Goal: Information Seeking & Learning: Learn about a topic

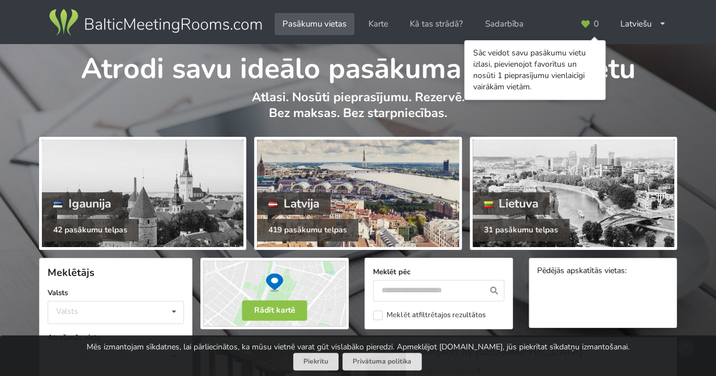
click at [294, 219] on div "419 pasākumu telpas" at bounding box center [307, 230] width 101 height 23
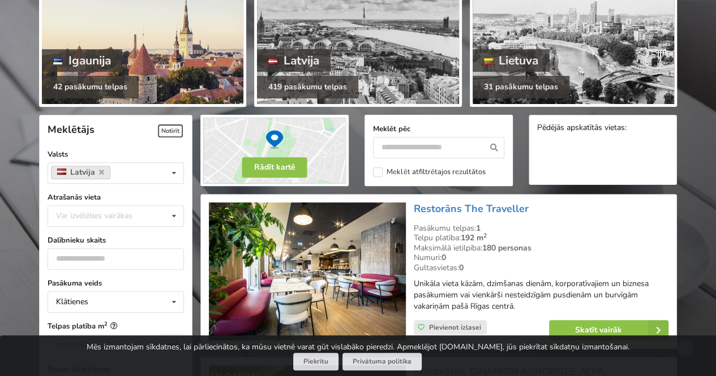
scroll to position [144, 0]
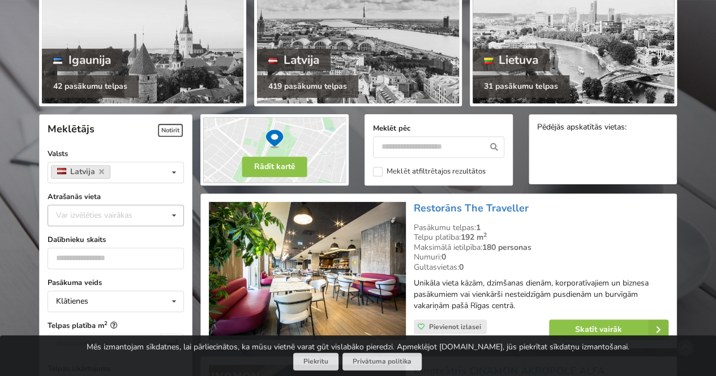
click at [126, 212] on div "Var izvēlēties vairākas" at bounding box center [105, 215] width 105 height 13
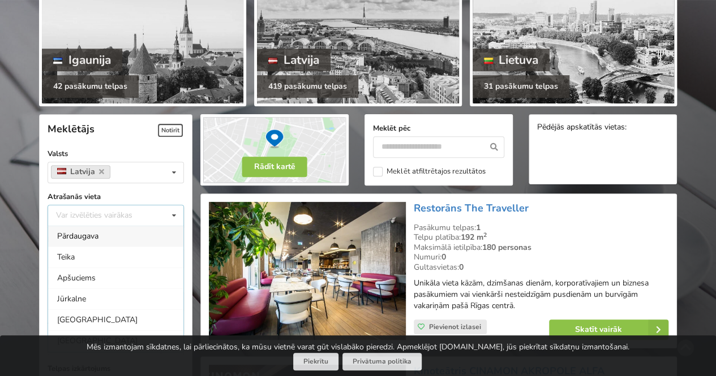
drag, startPoint x: 79, startPoint y: 269, endPoint x: 47, endPoint y: 255, distance: 34.5
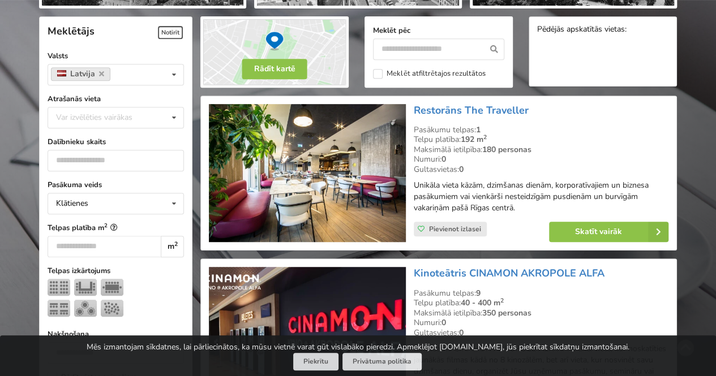
scroll to position [243, 0]
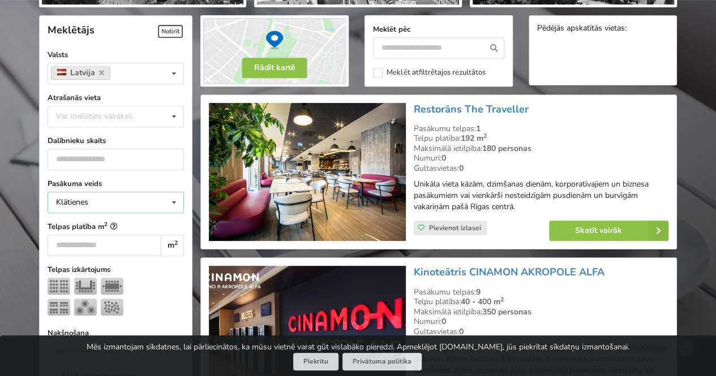
click at [154, 196] on div "Klātienes Klātienes Tiešsaistes Klātienes ar tiešraidi" at bounding box center [116, 202] width 136 height 21
click at [168, 283] on div at bounding box center [116, 299] width 136 height 42
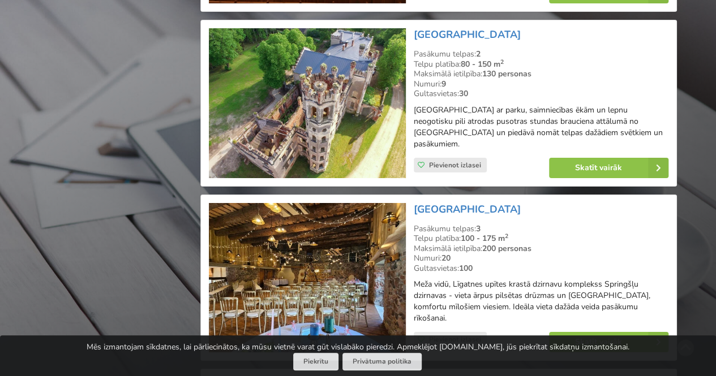
scroll to position [2000, 0]
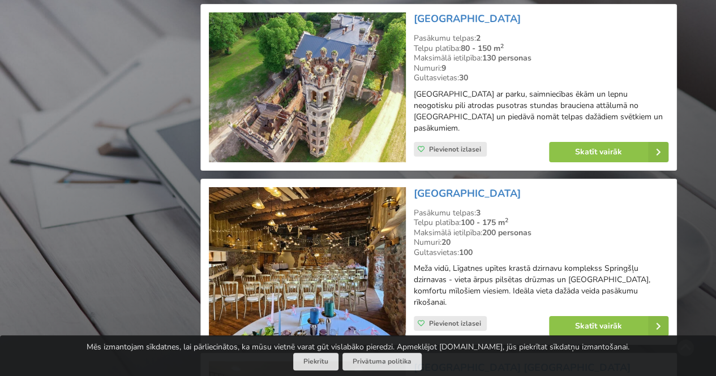
drag, startPoint x: 341, startPoint y: 212, endPoint x: 698, endPoint y: 238, distance: 358.5
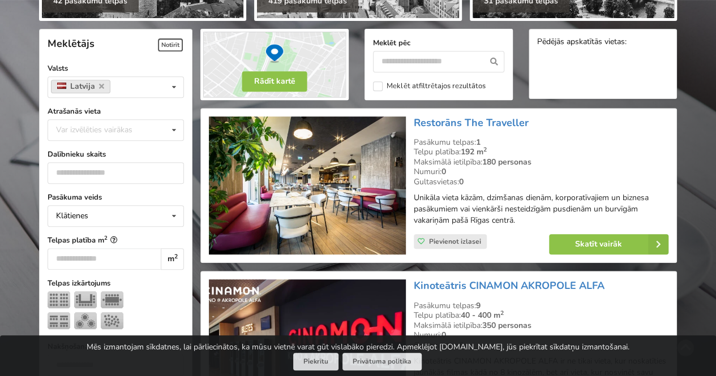
scroll to position [226, 0]
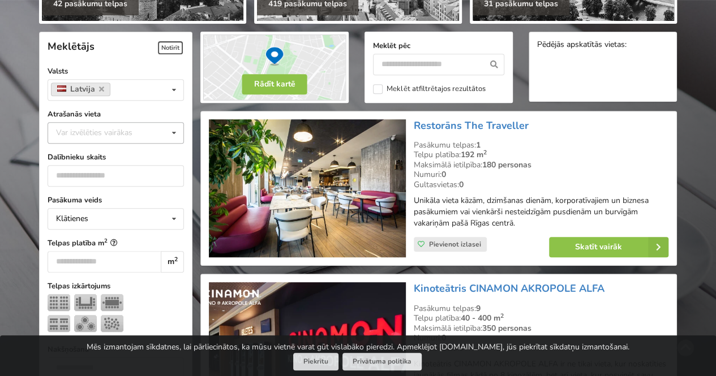
click at [76, 127] on div "Var izvēlēties vairākas" at bounding box center [105, 132] width 105 height 13
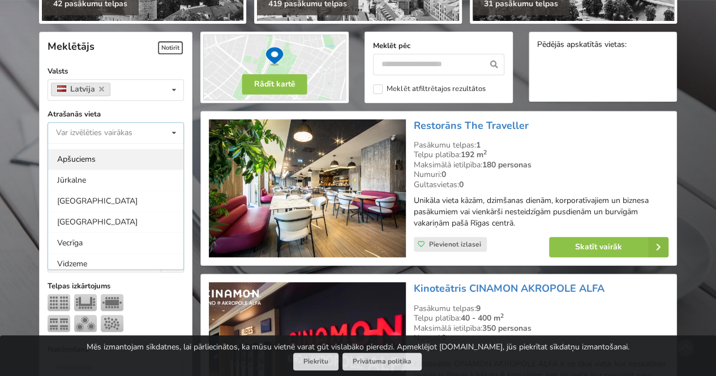
scroll to position [40, 0]
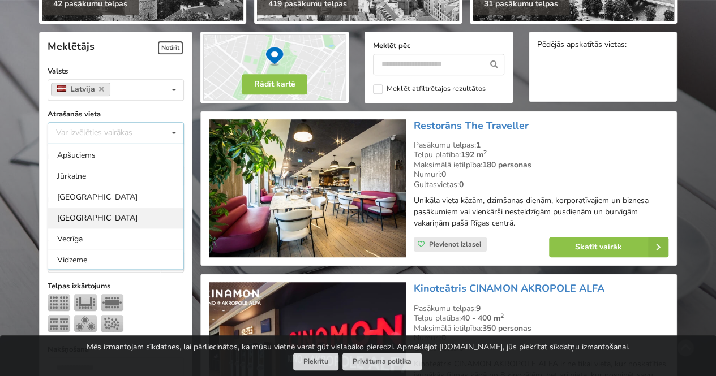
click at [83, 212] on div "Rīga" at bounding box center [115, 218] width 135 height 21
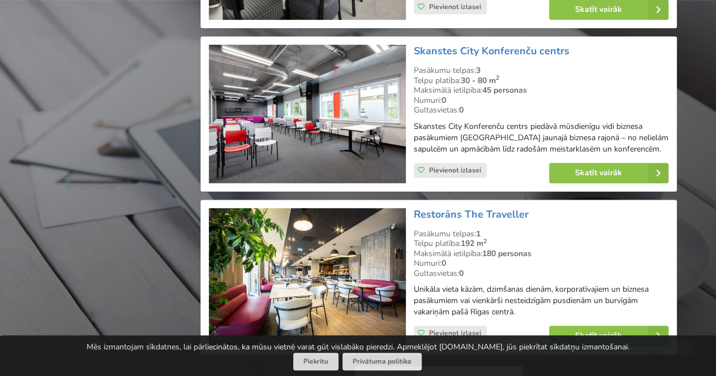
scroll to position [2532, 0]
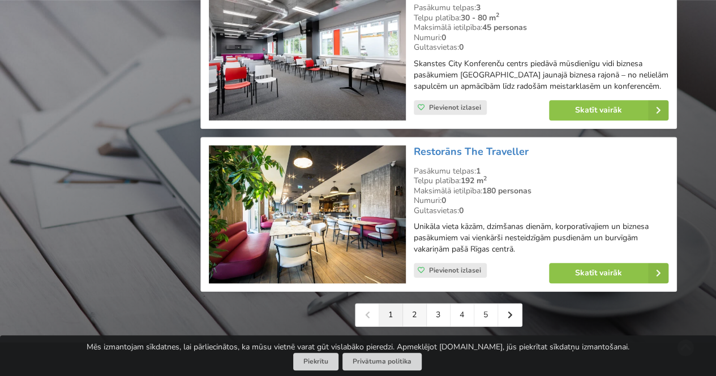
click at [411, 304] on link "2" at bounding box center [415, 315] width 24 height 23
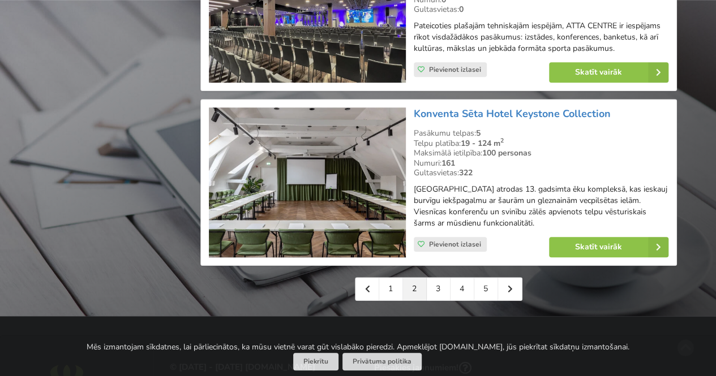
scroll to position [2620, 0]
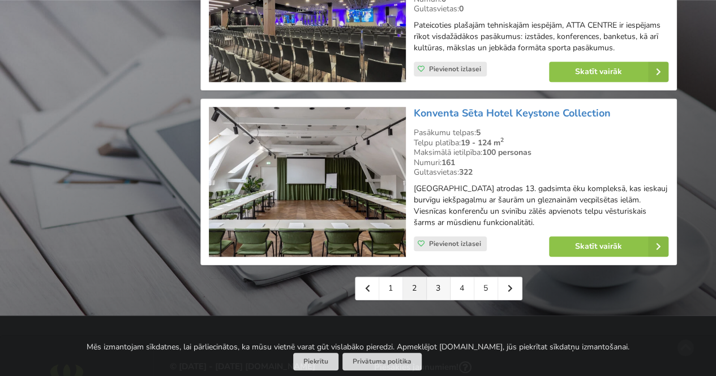
click at [432, 277] on link "3" at bounding box center [439, 288] width 24 height 23
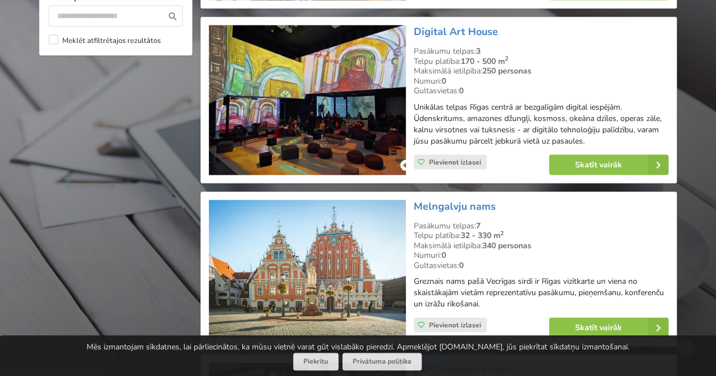
scroll to position [1156, 0]
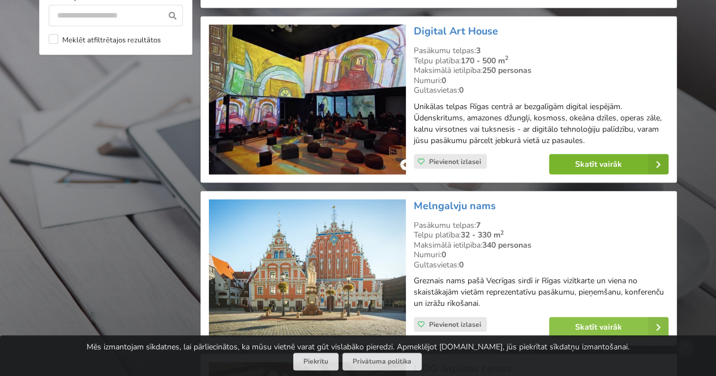
click at [563, 158] on link "Skatīt vairāk" at bounding box center [608, 164] width 119 height 20
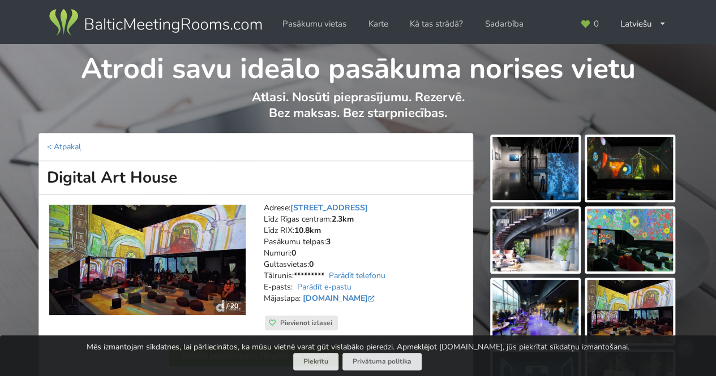
click at [515, 167] on img at bounding box center [535, 168] width 86 height 63
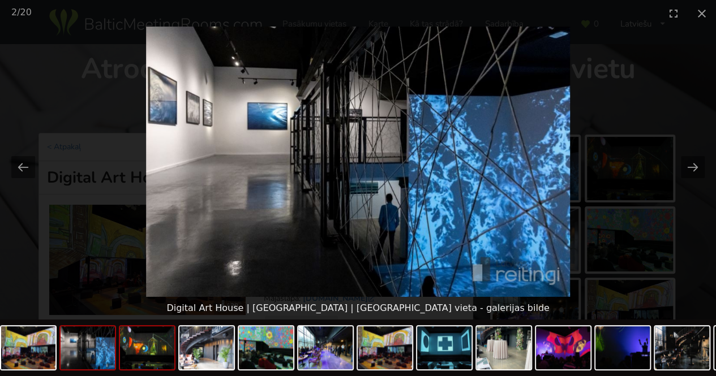
click at [150, 350] on img at bounding box center [147, 347] width 54 height 43
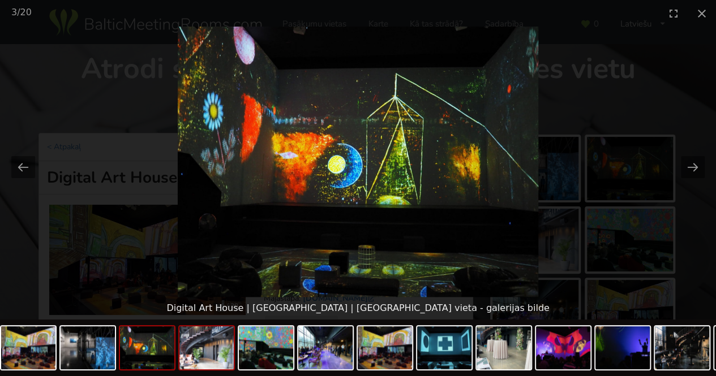
click at [192, 362] on img at bounding box center [206, 347] width 54 height 43
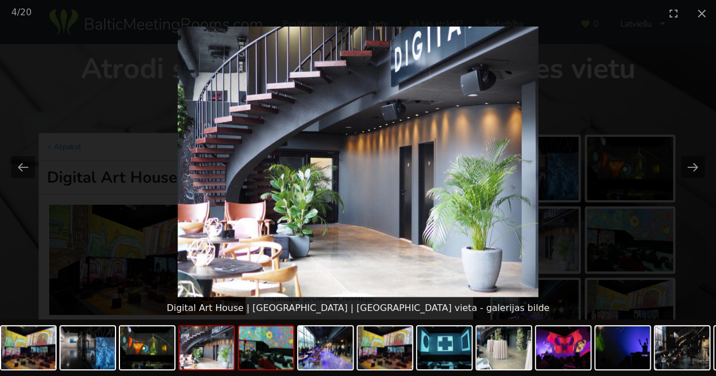
click at [246, 362] on img at bounding box center [266, 347] width 54 height 43
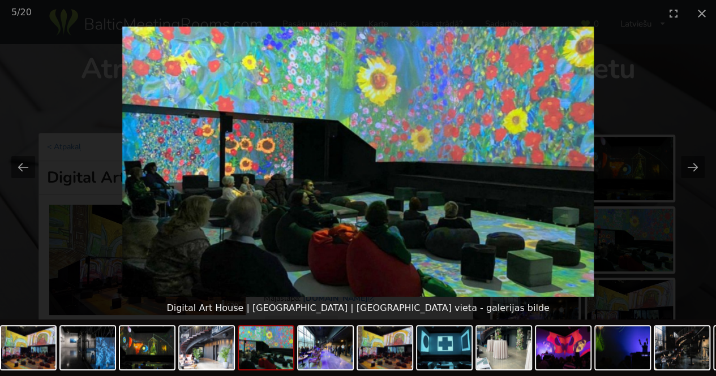
click at [288, 350] on img at bounding box center [266, 347] width 54 height 43
click at [691, 15] on button "Close gallery" at bounding box center [701, 13] width 28 height 27
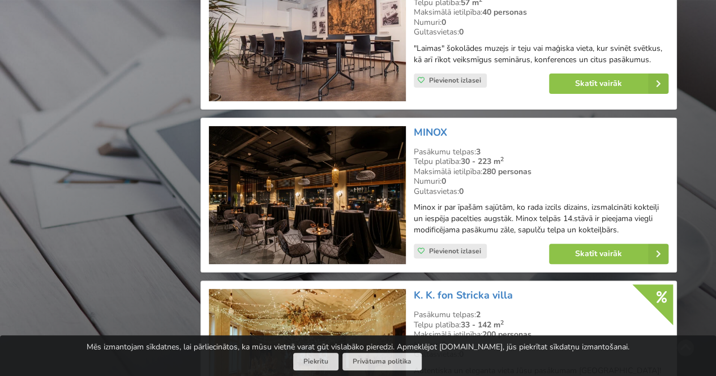
scroll to position [2251, 0]
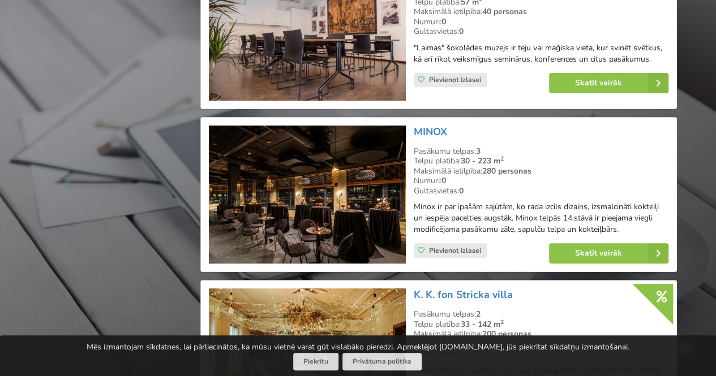
click at [248, 177] on img at bounding box center [307, 195] width 196 height 139
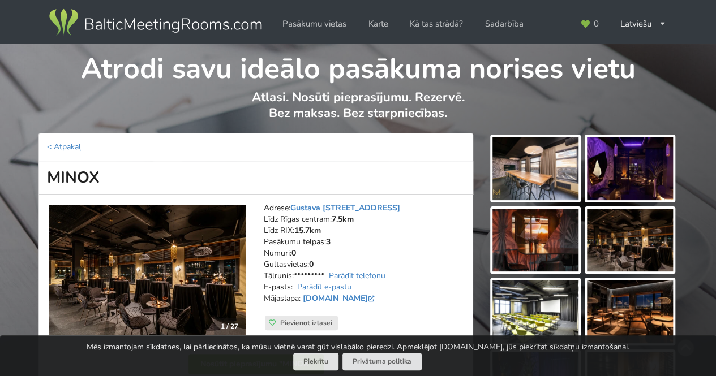
click at [532, 157] on img at bounding box center [535, 168] width 86 height 63
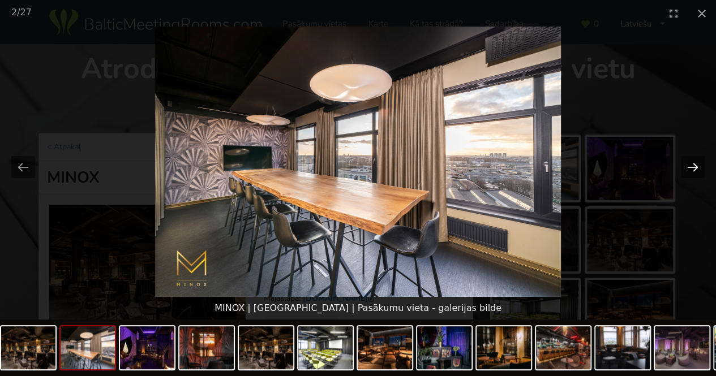
click at [691, 162] on button "Next slide" at bounding box center [693, 167] width 24 height 22
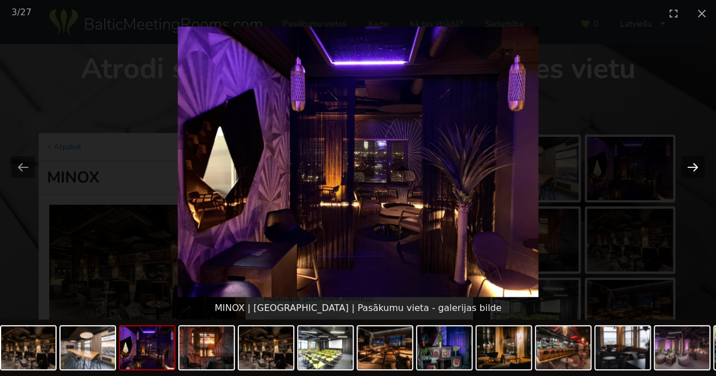
click at [691, 162] on button "Next slide" at bounding box center [693, 167] width 24 height 22
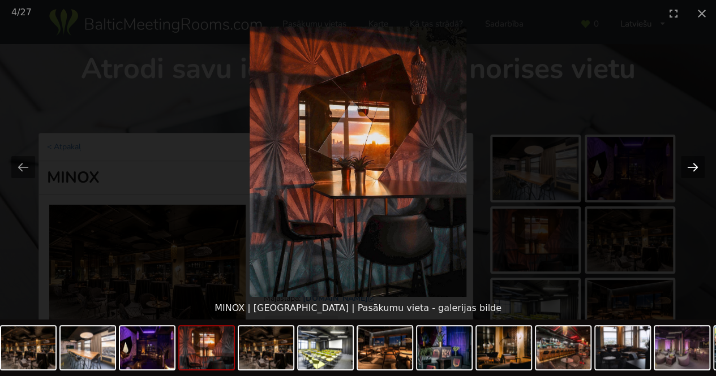
click at [692, 161] on button "Next slide" at bounding box center [693, 167] width 24 height 22
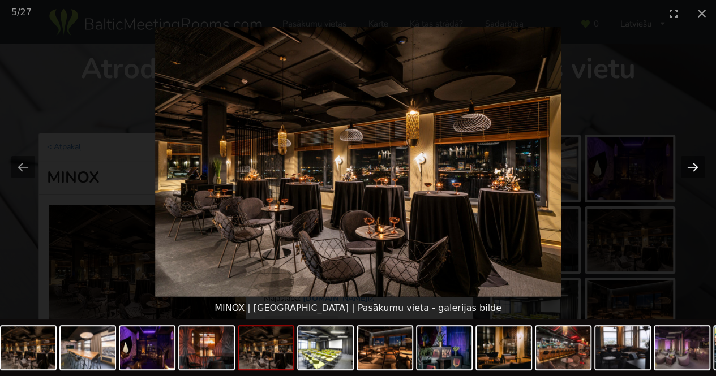
click at [694, 159] on button "Next slide" at bounding box center [693, 167] width 24 height 22
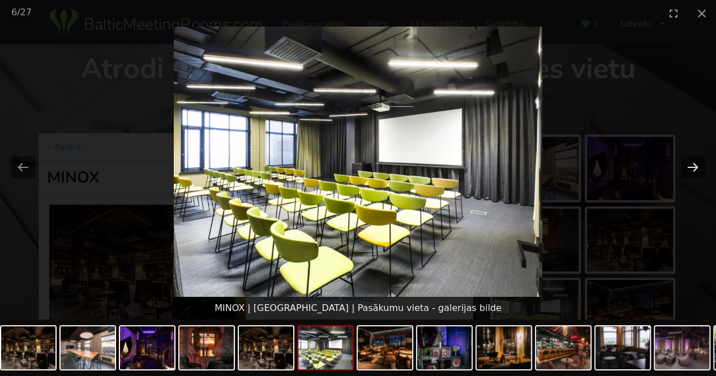
click at [694, 159] on button "Next slide" at bounding box center [693, 167] width 24 height 22
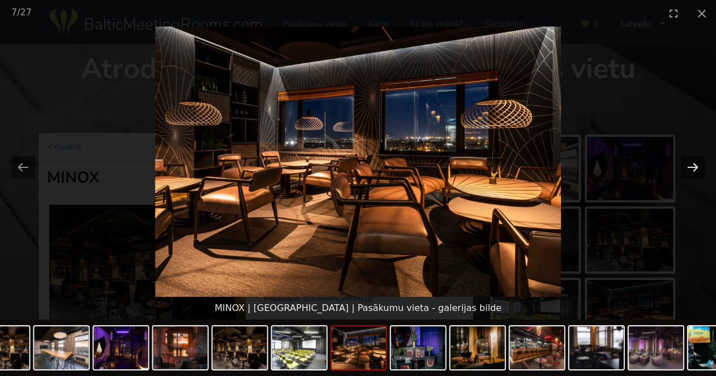
click at [694, 159] on button "Next slide" at bounding box center [693, 167] width 24 height 22
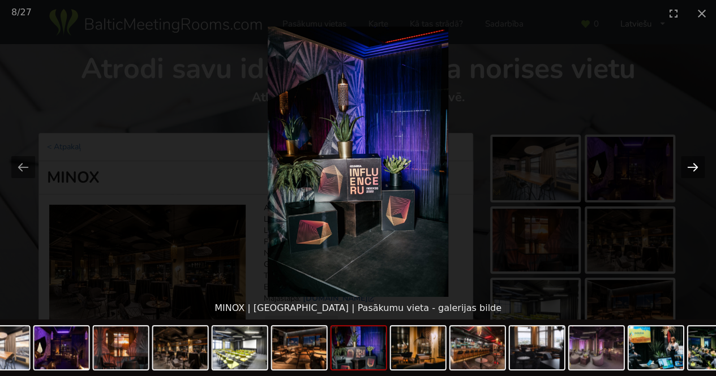
click at [694, 159] on button "Next slide" at bounding box center [693, 167] width 24 height 22
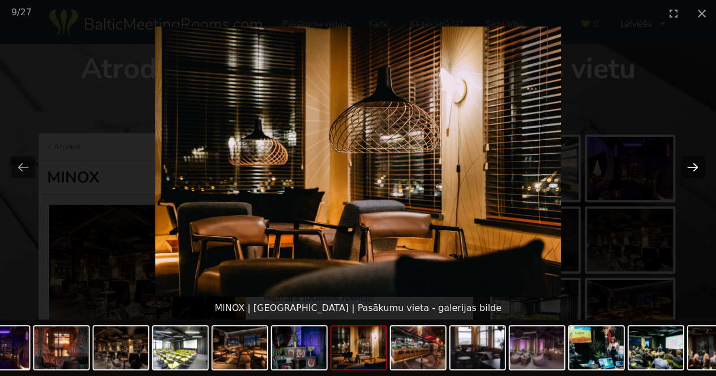
click at [694, 159] on button "Next slide" at bounding box center [693, 167] width 24 height 22
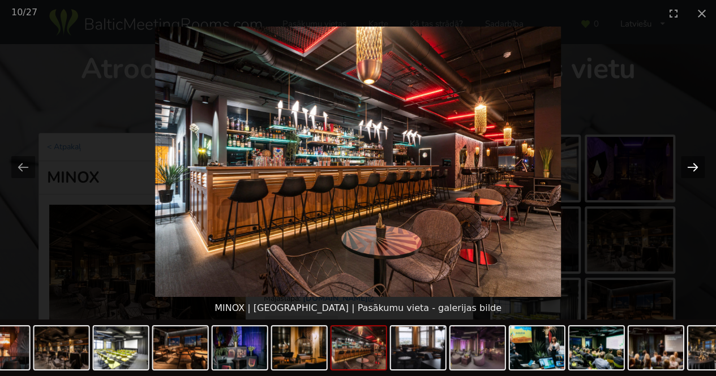
click at [694, 159] on button "Next slide" at bounding box center [693, 167] width 24 height 22
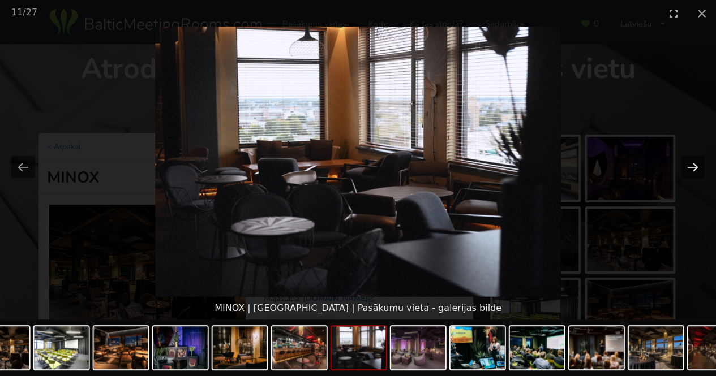
click at [694, 159] on button "Next slide" at bounding box center [693, 167] width 24 height 22
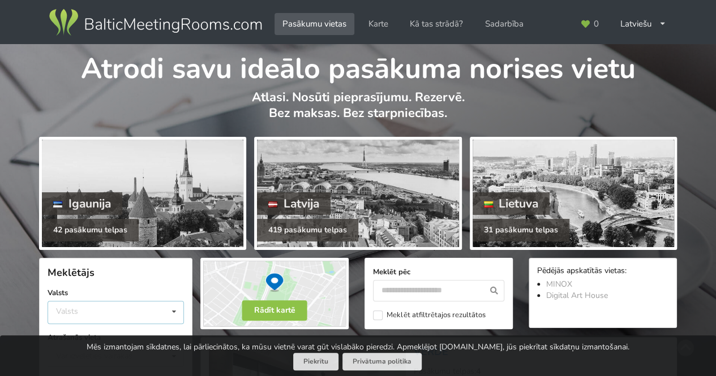
click at [87, 317] on div "Valsts Igaunija Latvija Lietuva" at bounding box center [116, 312] width 136 height 23
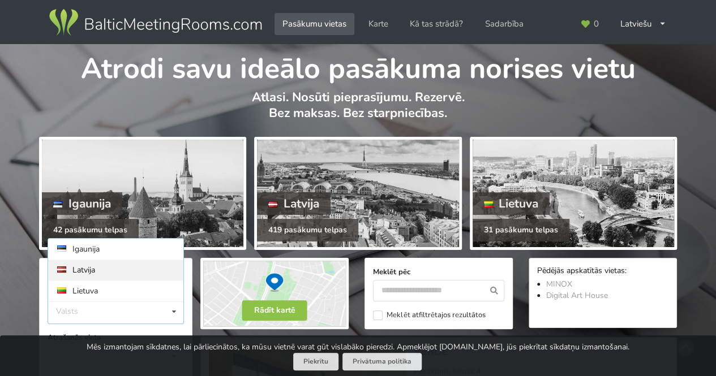
click at [86, 276] on div "Latvija" at bounding box center [115, 270] width 135 height 21
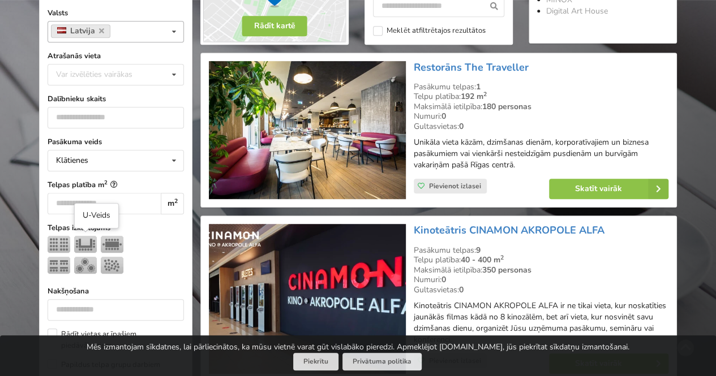
scroll to position [282, 0]
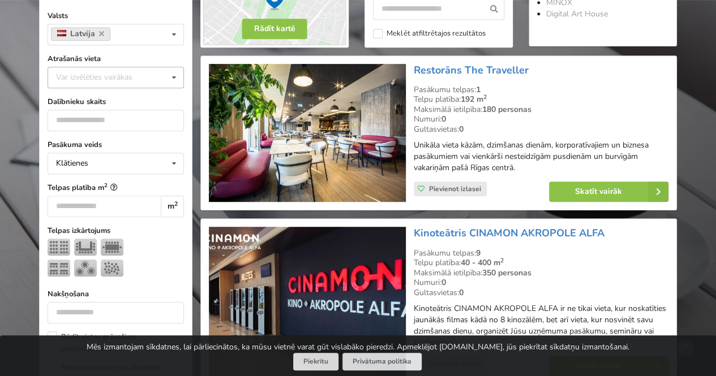
click at [97, 76] on div "Var izvēlēties vairākas" at bounding box center [105, 77] width 105 height 13
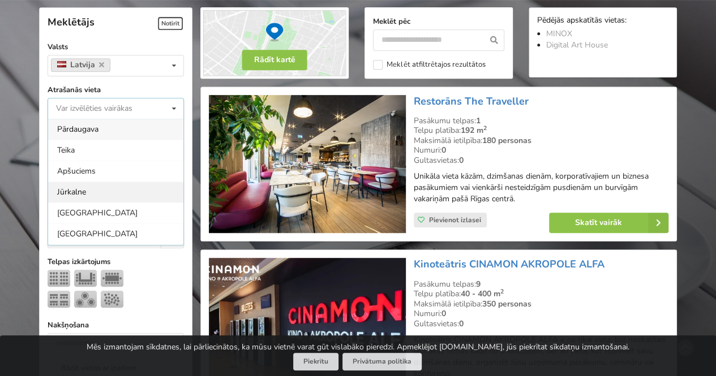
scroll to position [250, 0]
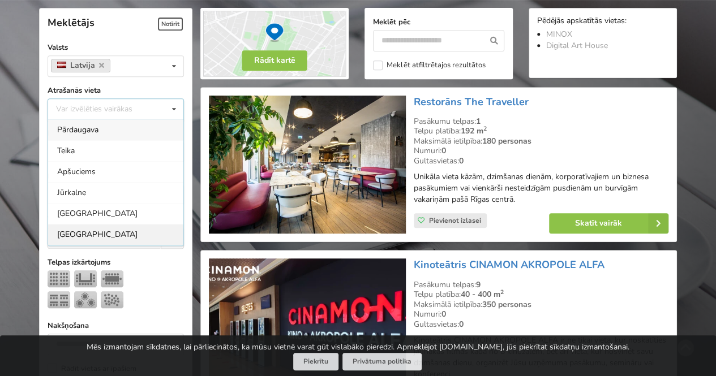
click at [67, 235] on div "Rīga" at bounding box center [115, 234] width 135 height 21
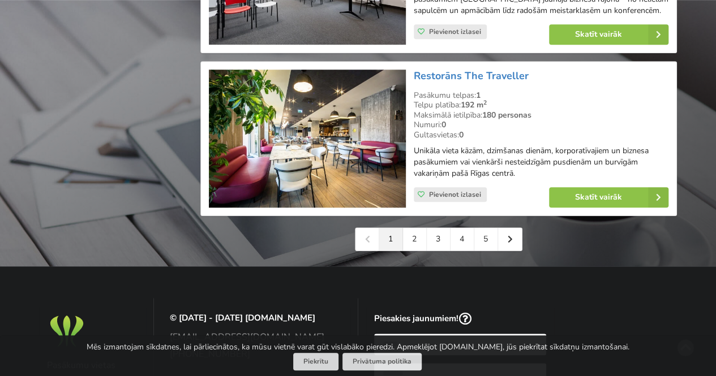
scroll to position [2634, 0]
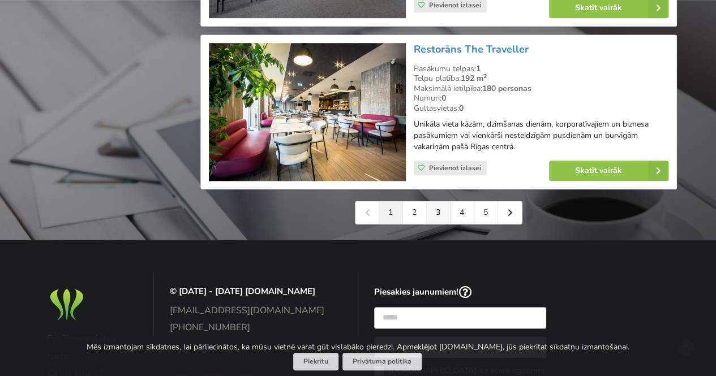
click at [444, 202] on link "3" at bounding box center [439, 212] width 24 height 23
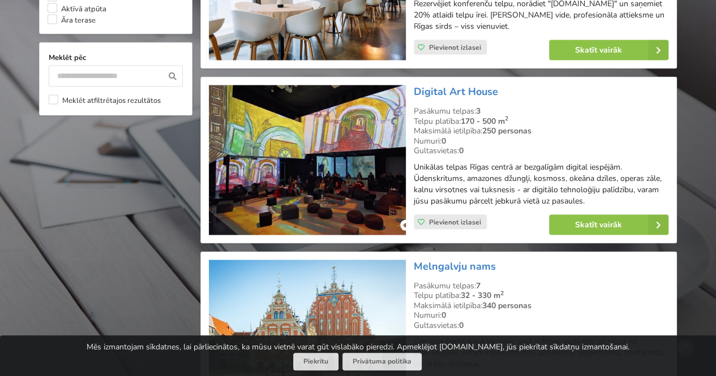
scroll to position [1178, 0]
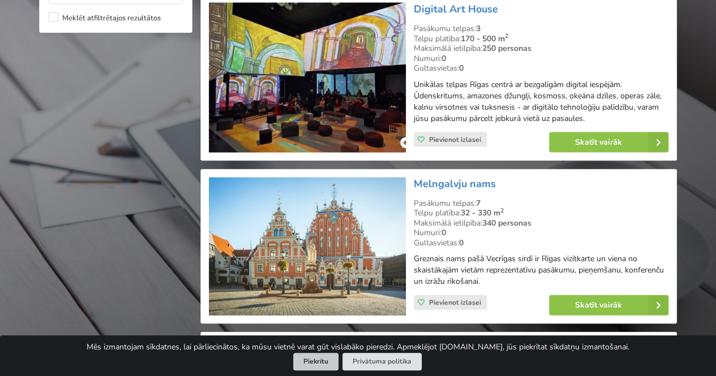
click at [320, 355] on button "Piekrītu" at bounding box center [315, 362] width 45 height 18
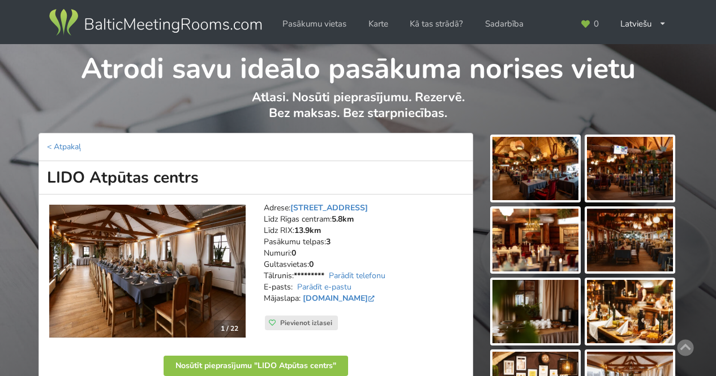
scroll to position [189, 0]
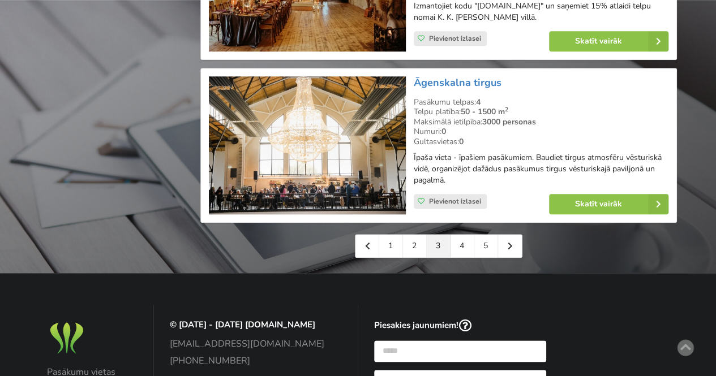
scroll to position [2627, 0]
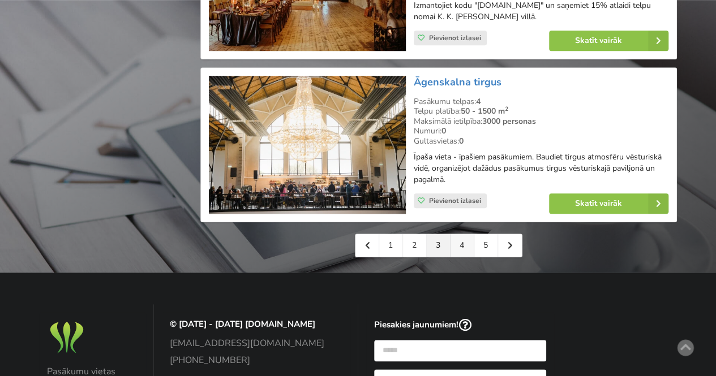
click at [465, 251] on link "4" at bounding box center [462, 245] width 24 height 23
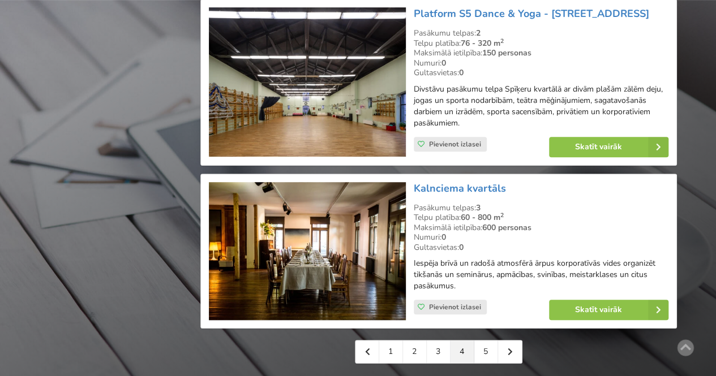
scroll to position [2490, 0]
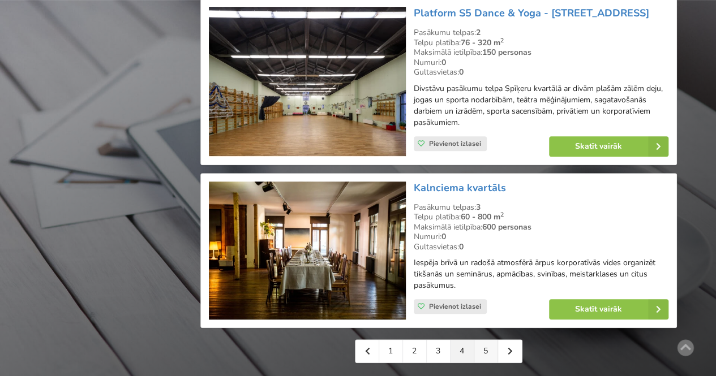
click at [493, 340] on link "5" at bounding box center [486, 351] width 24 height 23
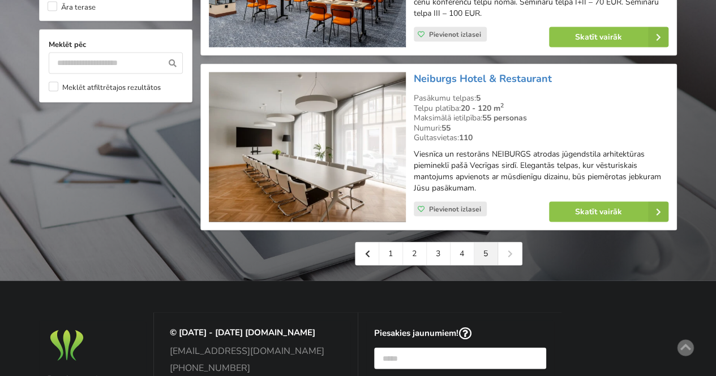
scroll to position [1108, 0]
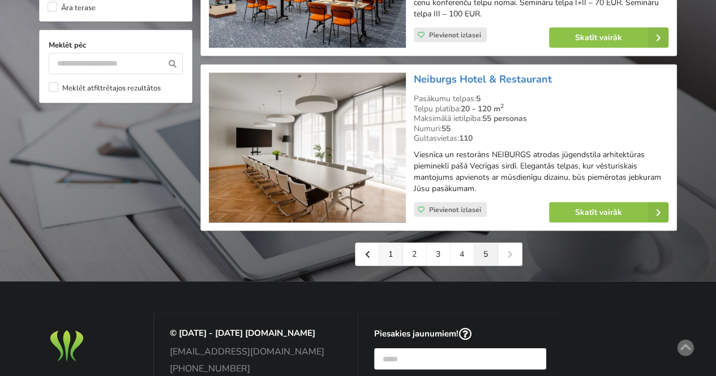
click at [385, 243] on link "1" at bounding box center [391, 254] width 24 height 23
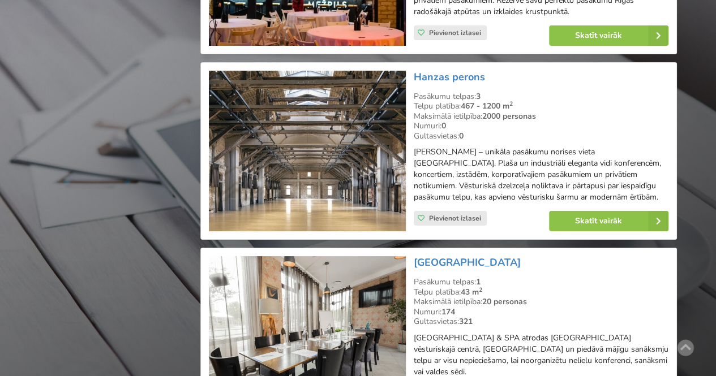
scroll to position [2098, 0]
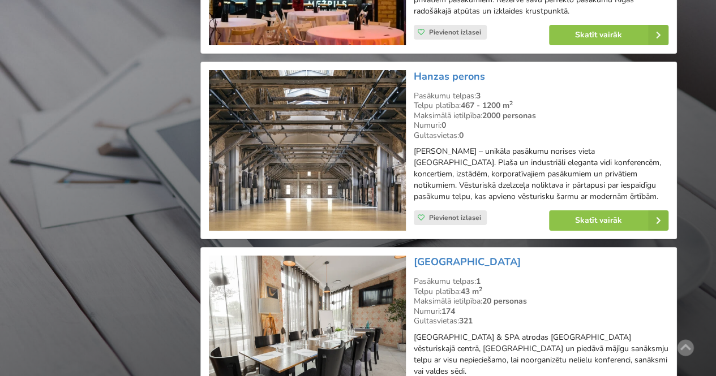
click at [330, 141] on img at bounding box center [307, 150] width 196 height 161
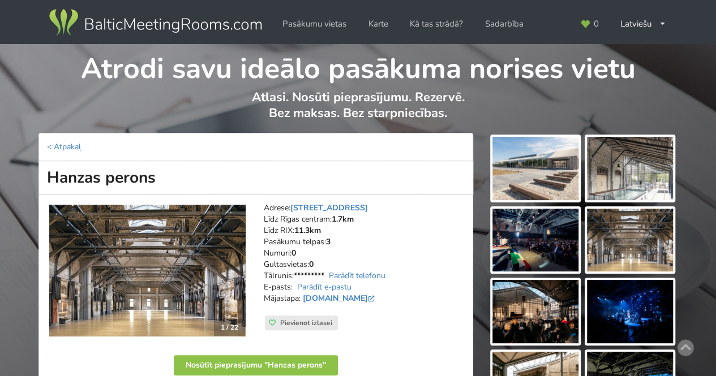
click at [592, 159] on img at bounding box center [630, 168] width 86 height 63
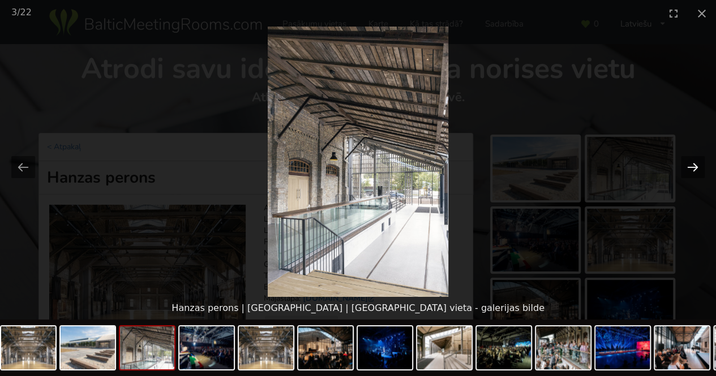
click at [692, 164] on button "Next slide" at bounding box center [693, 167] width 24 height 22
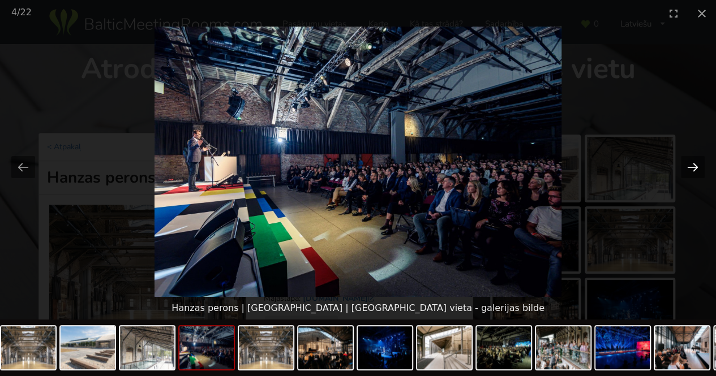
click at [692, 164] on button "Next slide" at bounding box center [693, 167] width 24 height 22
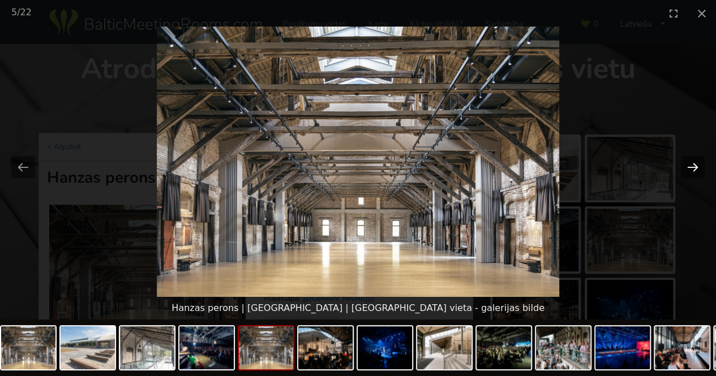
click at [692, 164] on button "Next slide" at bounding box center [693, 167] width 24 height 22
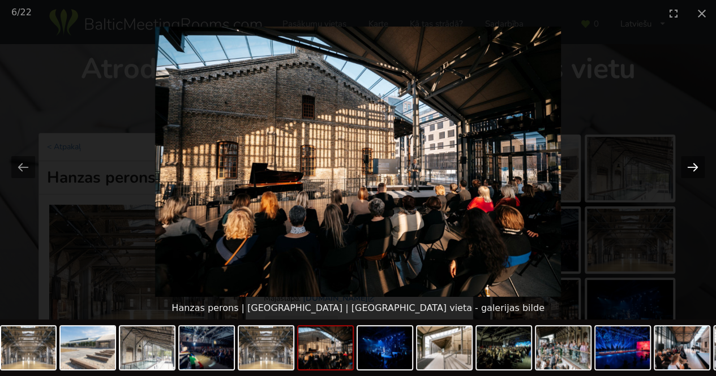
click at [696, 165] on button "Next slide" at bounding box center [693, 167] width 24 height 22
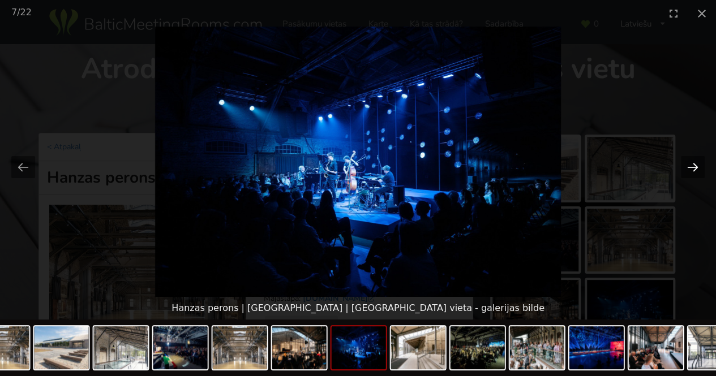
click at [696, 165] on button "Next slide" at bounding box center [693, 167] width 24 height 22
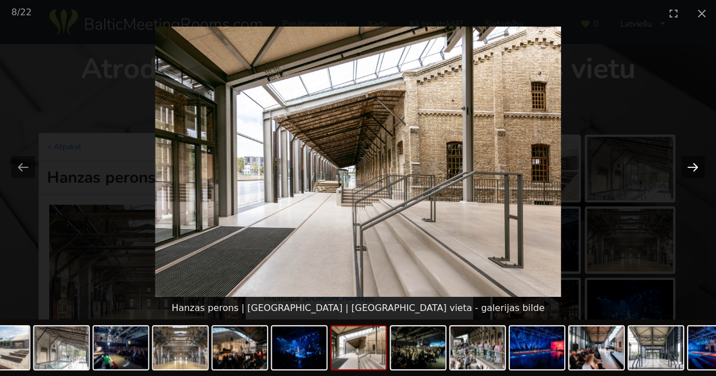
click at [696, 165] on button "Next slide" at bounding box center [693, 167] width 24 height 22
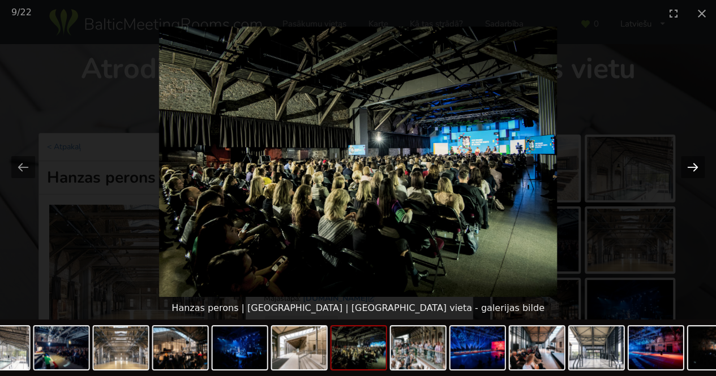
click at [700, 169] on button "Next slide" at bounding box center [693, 167] width 24 height 22
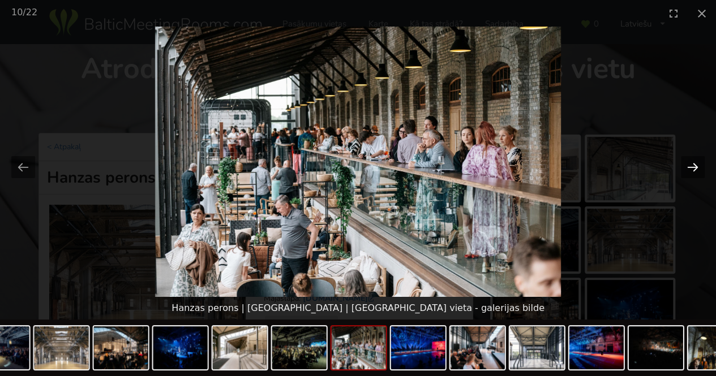
click at [700, 169] on button "Next slide" at bounding box center [693, 167] width 24 height 22
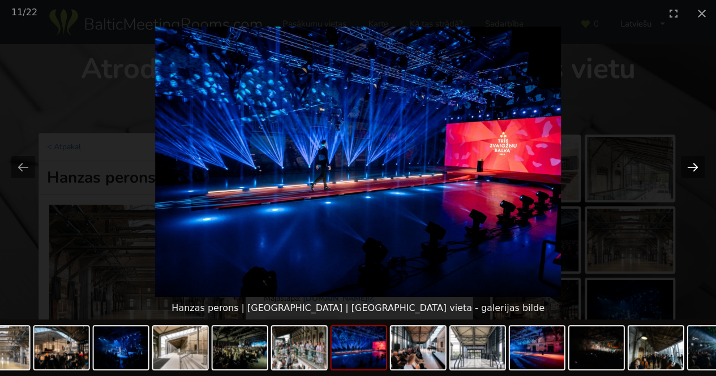
click at [700, 169] on button "Next slide" at bounding box center [693, 167] width 24 height 22
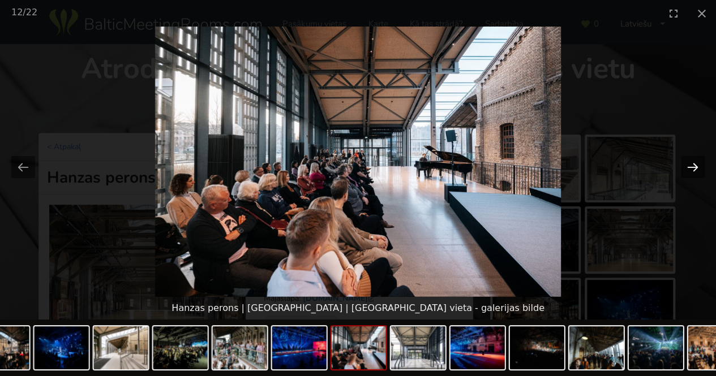
click at [700, 169] on button "Next slide" at bounding box center [693, 167] width 24 height 22
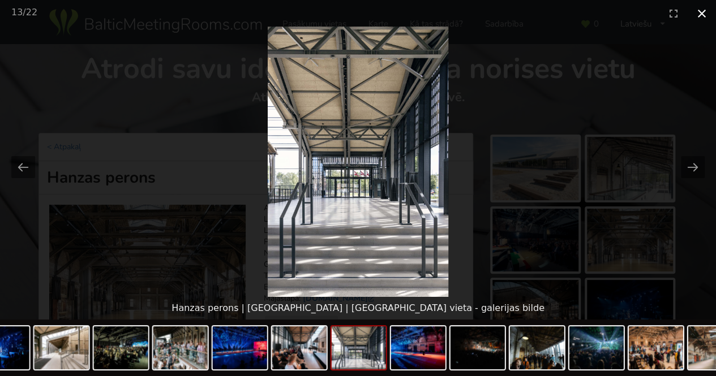
click at [709, 7] on button "Close gallery" at bounding box center [701, 13] width 28 height 27
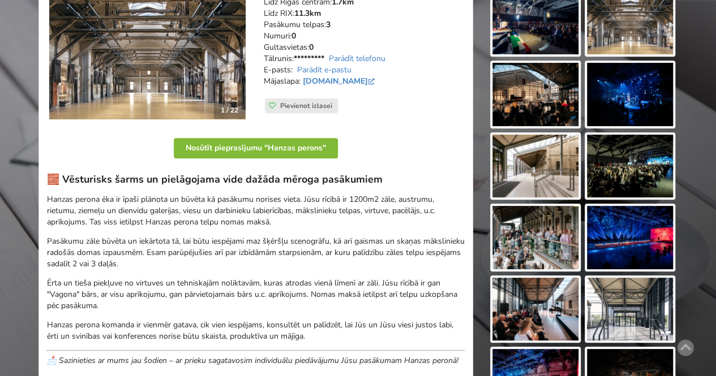
scroll to position [218, 0]
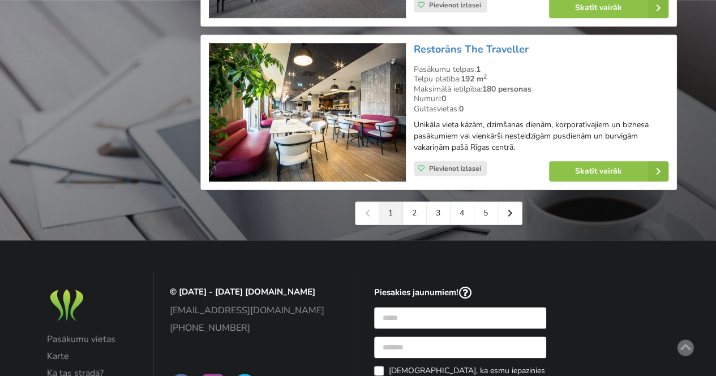
scroll to position [2651, 0]
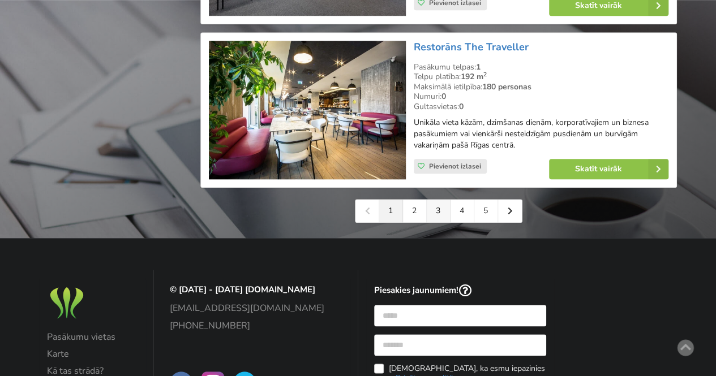
click at [441, 200] on link "3" at bounding box center [439, 211] width 24 height 23
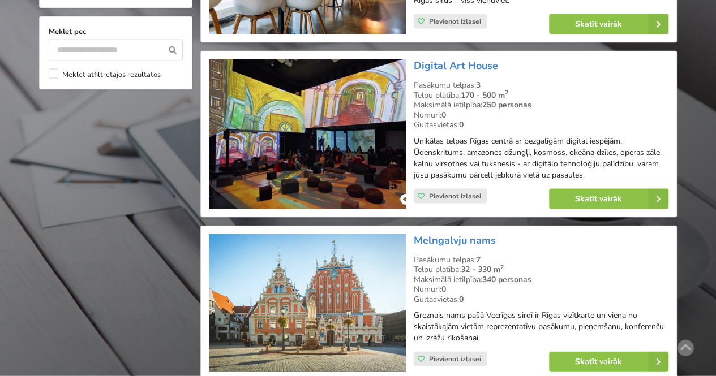
scroll to position [1121, 0]
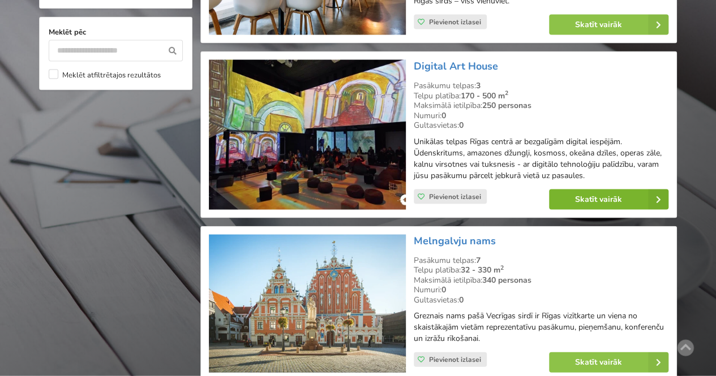
click at [661, 197] on icon at bounding box center [658, 200] width 20 height 20
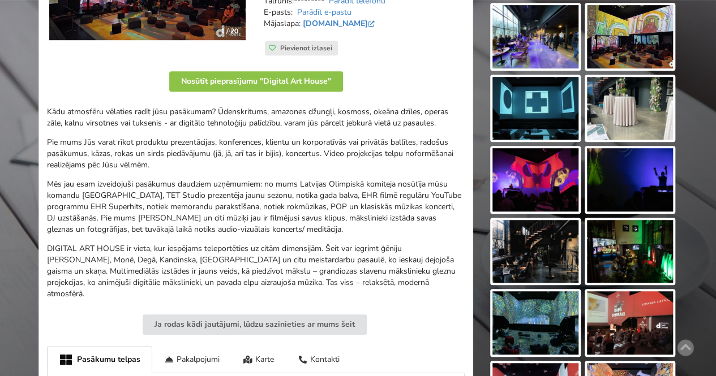
scroll to position [268, 0]
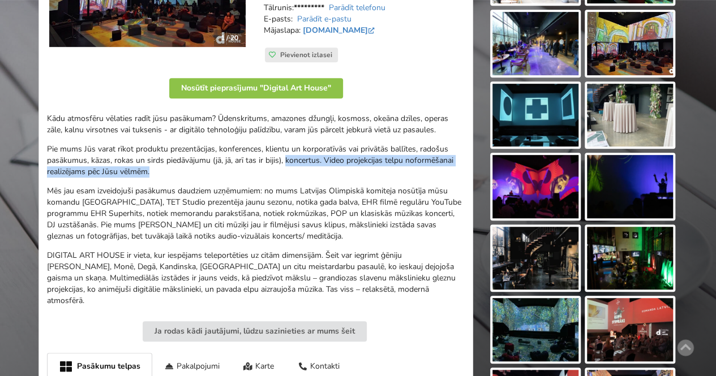
click at [288, 164] on p "Pie mums Jūs varat rīkot produktu prezentācijas, konferences, klientu un korpor…" at bounding box center [256, 161] width 418 height 34
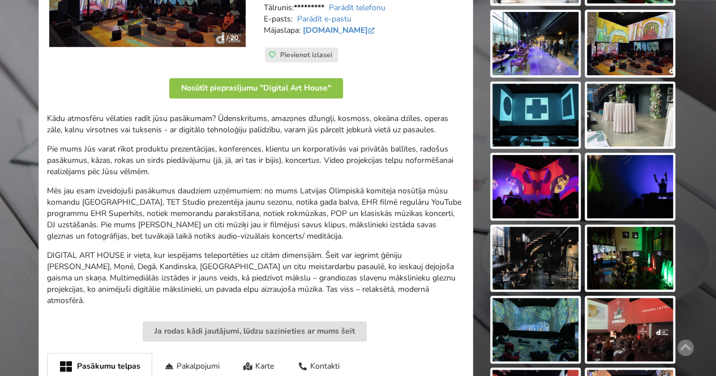
click at [242, 208] on p "Mēs jau esam izveidojuši pasākumus daudziem uzņēmumiem: no mums Latvijas Olimpi…" at bounding box center [256, 214] width 418 height 57
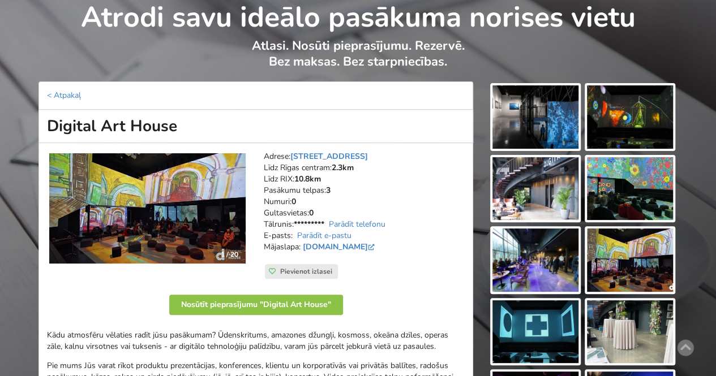
scroll to position [33, 0]
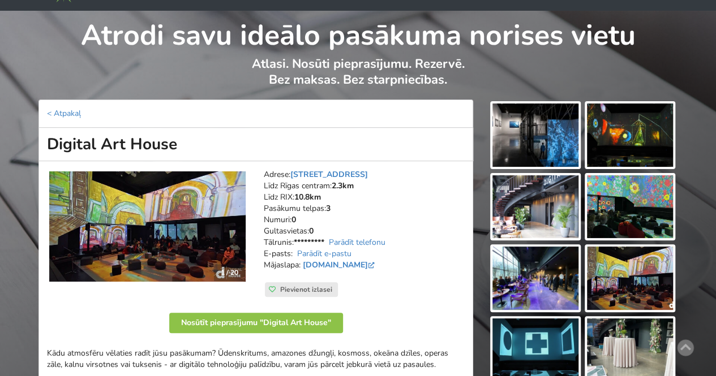
click at [533, 145] on img at bounding box center [535, 135] width 86 height 63
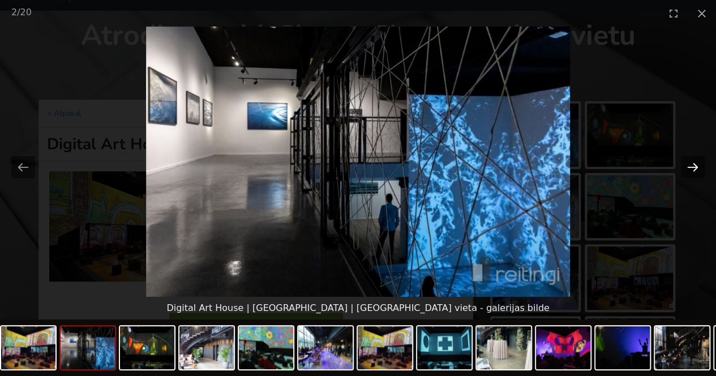
click at [696, 176] on button "Next slide" at bounding box center [693, 167] width 24 height 22
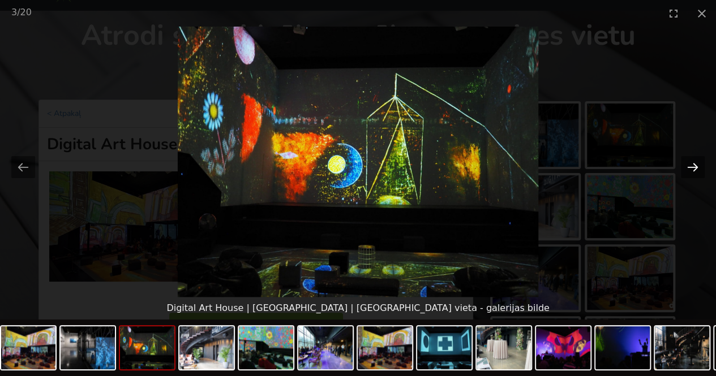
click at [696, 176] on button "Next slide" at bounding box center [693, 167] width 24 height 22
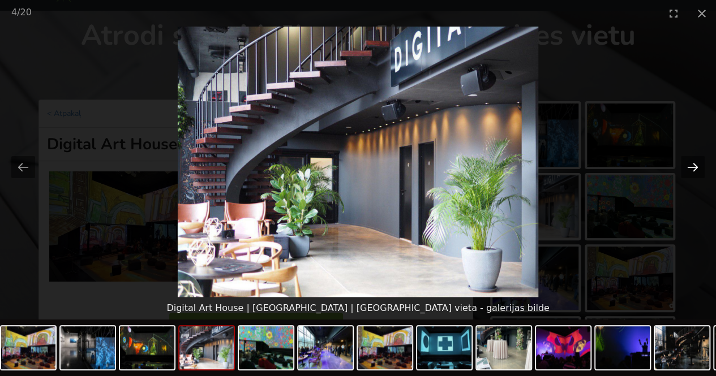
click at [694, 170] on button "Next slide" at bounding box center [693, 167] width 24 height 22
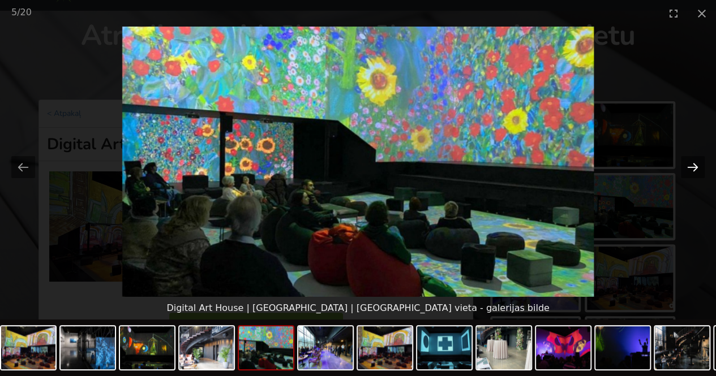
click at [694, 170] on button "Next slide" at bounding box center [693, 167] width 24 height 22
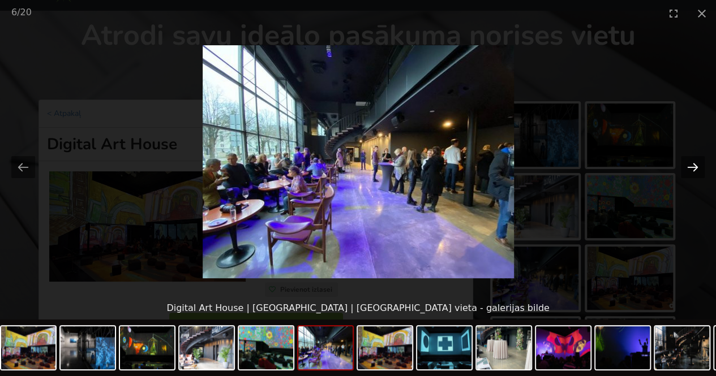
click at [694, 170] on button "Next slide" at bounding box center [693, 167] width 24 height 22
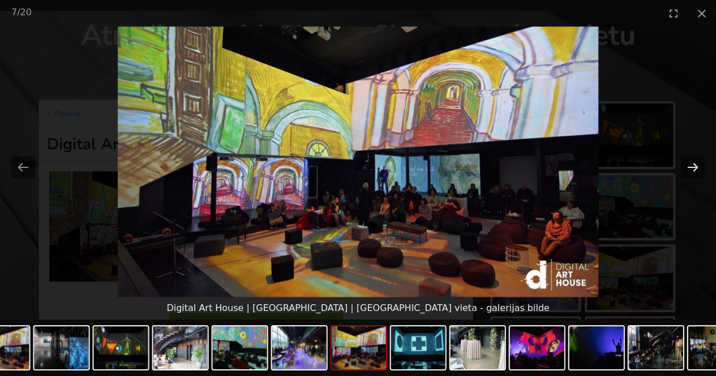
click at [694, 170] on button "Next slide" at bounding box center [693, 167] width 24 height 22
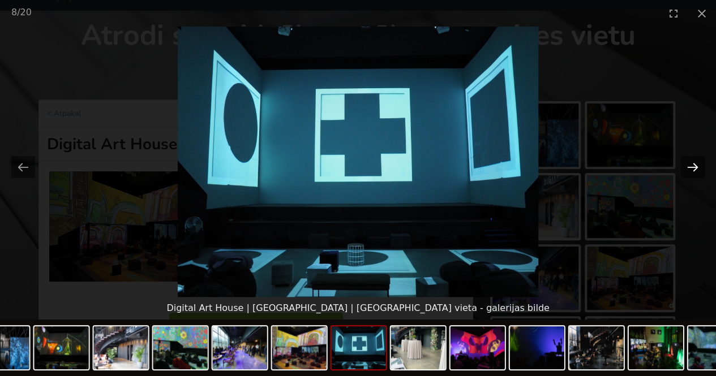
click at [694, 170] on button "Next slide" at bounding box center [693, 167] width 24 height 22
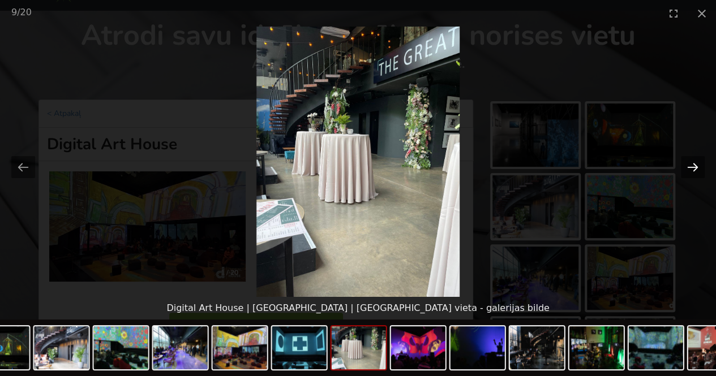
click at [694, 170] on button "Next slide" at bounding box center [693, 167] width 24 height 22
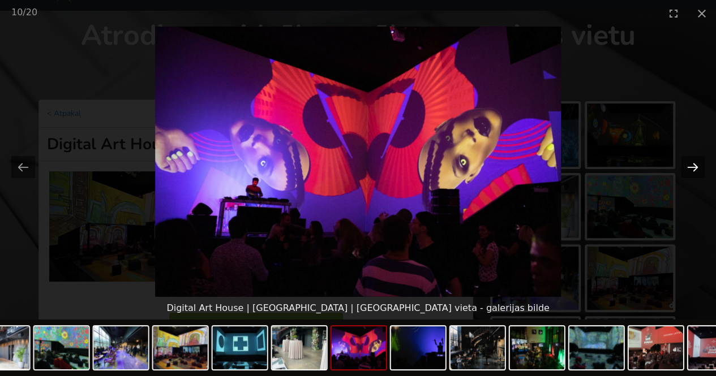
click at [694, 170] on button "Next slide" at bounding box center [693, 167] width 24 height 22
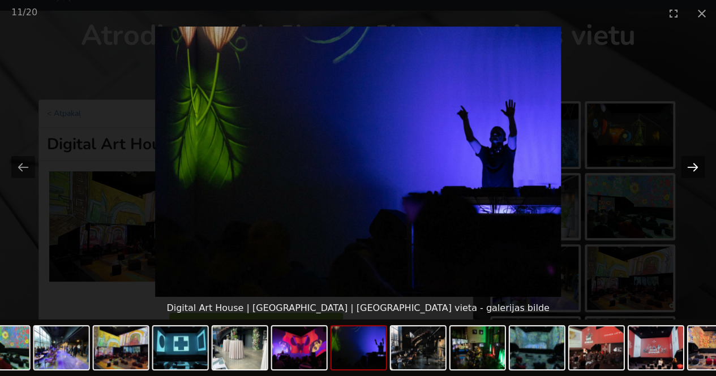
click at [696, 170] on button "Next slide" at bounding box center [693, 167] width 24 height 22
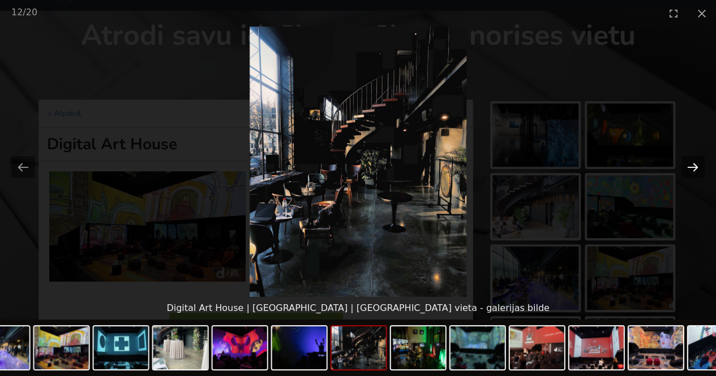
click at [696, 170] on button "Next slide" at bounding box center [693, 167] width 24 height 22
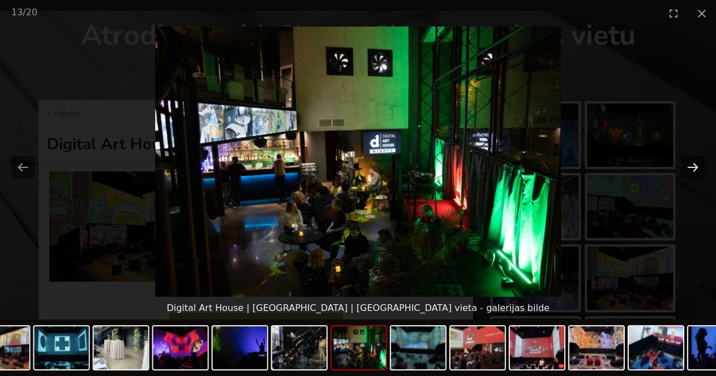
click at [696, 170] on button "Next slide" at bounding box center [693, 167] width 24 height 22
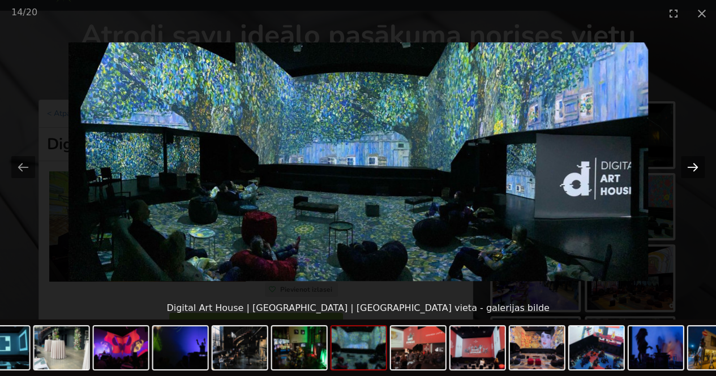
click at [696, 170] on button "Next slide" at bounding box center [693, 167] width 24 height 22
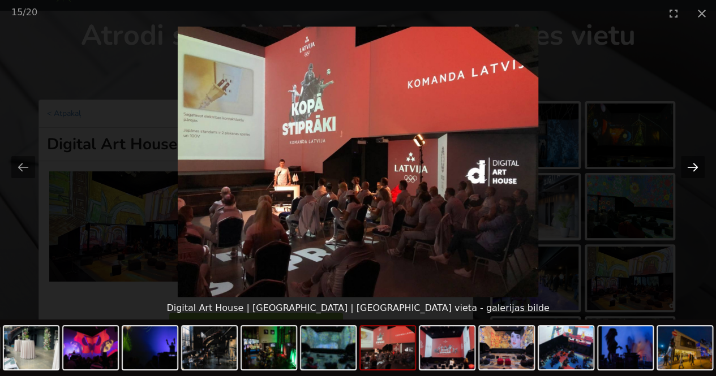
click at [696, 170] on button "Next slide" at bounding box center [693, 167] width 24 height 22
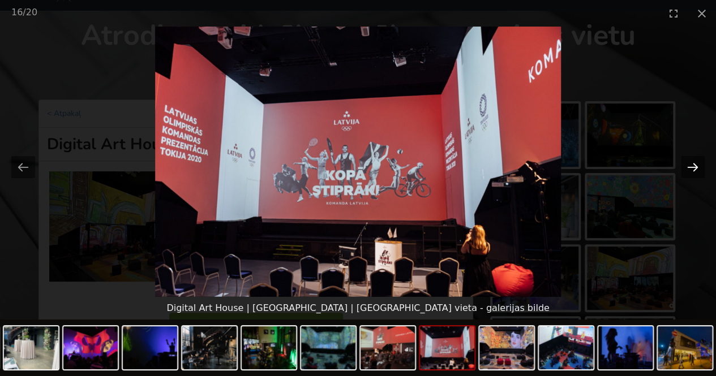
click at [698, 169] on button "Next slide" at bounding box center [693, 167] width 24 height 22
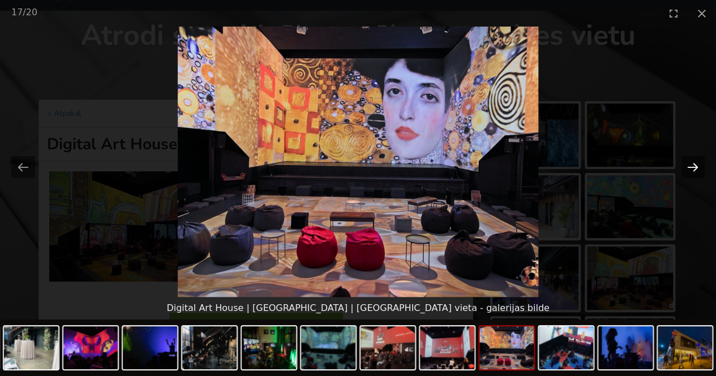
click at [698, 169] on button "Next slide" at bounding box center [693, 167] width 24 height 22
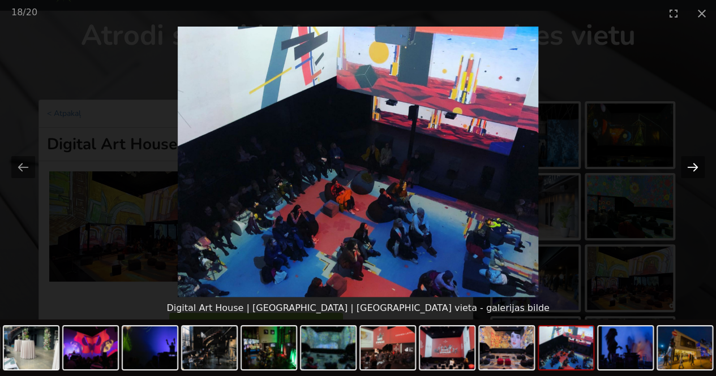
click at [698, 169] on button "Next slide" at bounding box center [693, 167] width 24 height 22
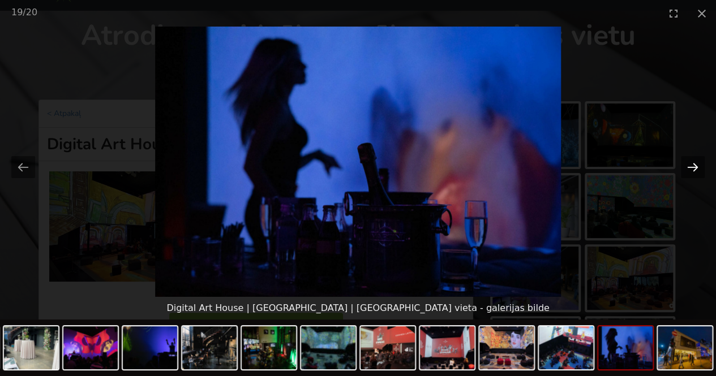
click at [698, 169] on button "Next slide" at bounding box center [693, 167] width 24 height 22
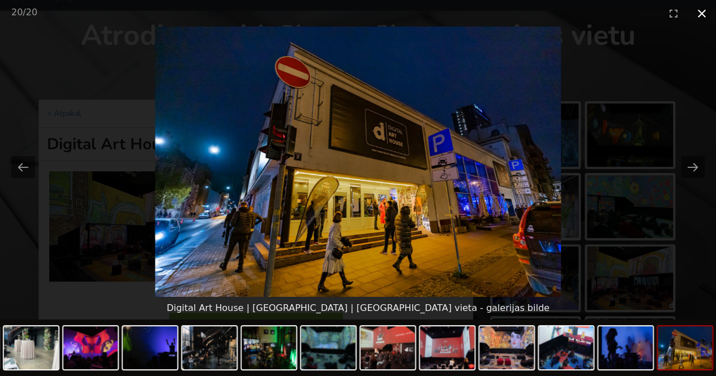
click at [702, 8] on button "Close gallery" at bounding box center [701, 13] width 28 height 27
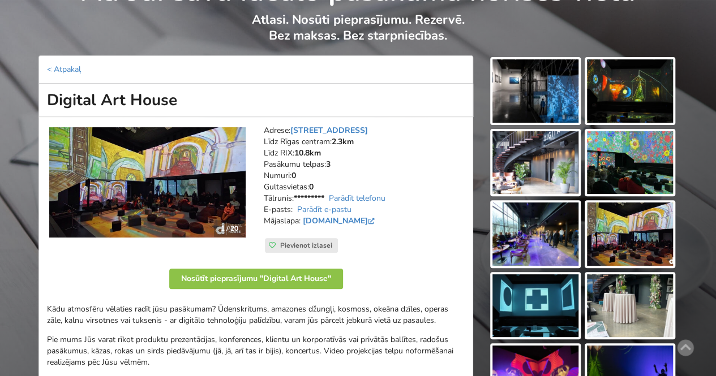
scroll to position [58, 0]
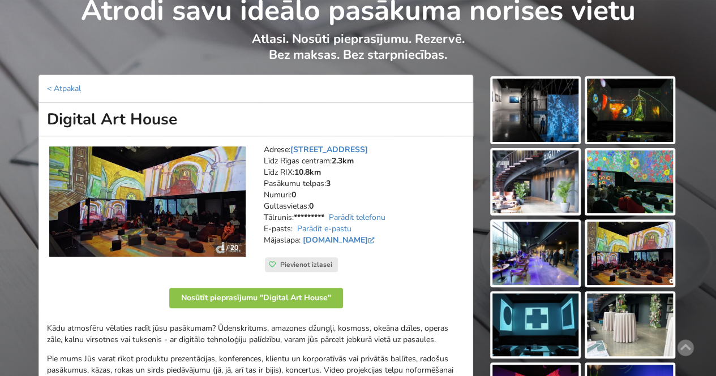
click at [521, 107] on img at bounding box center [535, 110] width 86 height 63
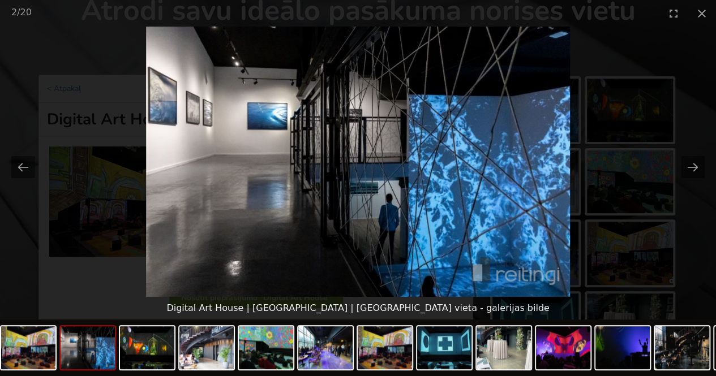
scroll to position [0, 0]
click at [704, 170] on picture at bounding box center [358, 162] width 716 height 270
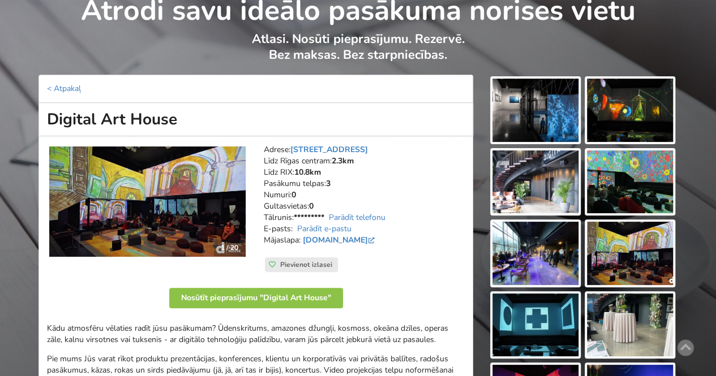
click at [555, 109] on img at bounding box center [535, 110] width 86 height 63
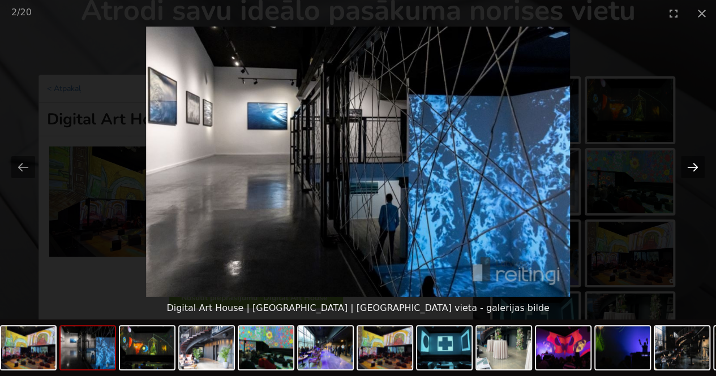
click at [699, 174] on button "Next slide" at bounding box center [693, 167] width 24 height 22
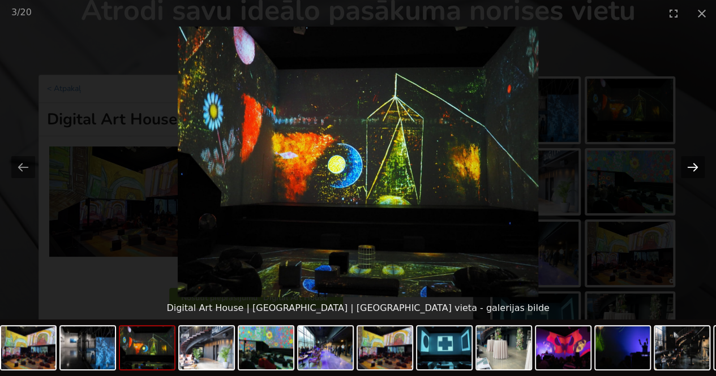
click at [699, 174] on button "Next slide" at bounding box center [693, 167] width 24 height 22
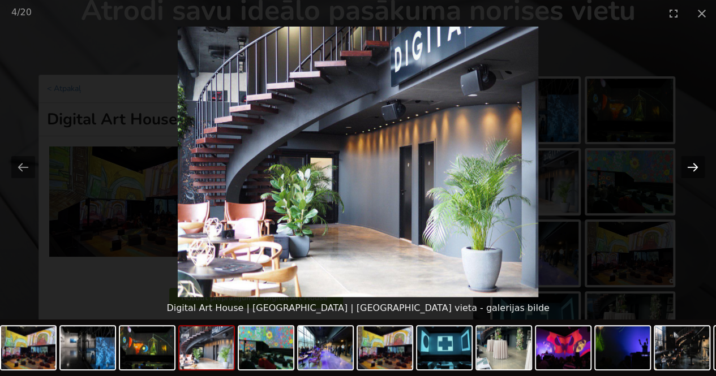
click at [699, 174] on button "Next slide" at bounding box center [693, 167] width 24 height 22
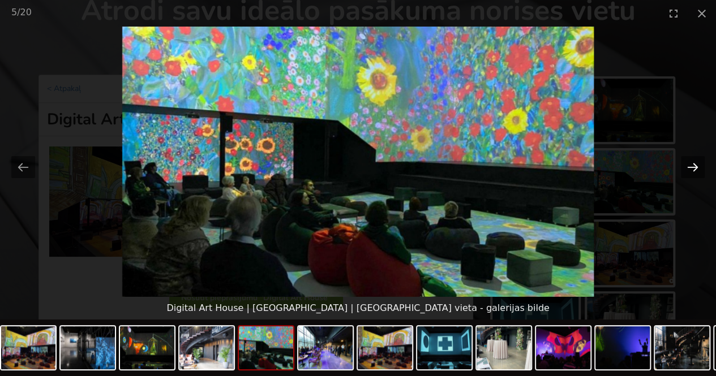
click at [699, 174] on button "Next slide" at bounding box center [693, 167] width 24 height 22
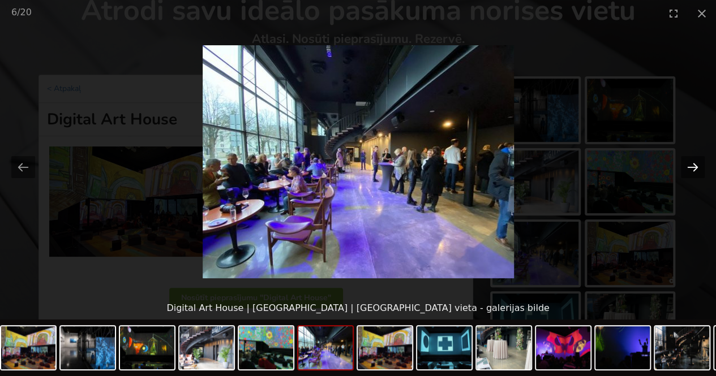
click at [699, 174] on button "Next slide" at bounding box center [693, 167] width 24 height 22
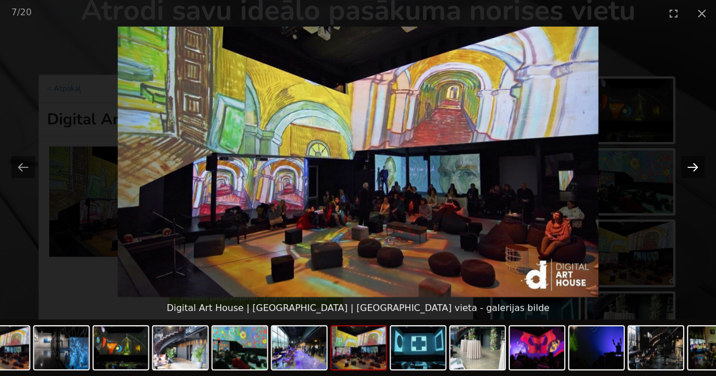
click at [699, 174] on button "Next slide" at bounding box center [693, 167] width 24 height 22
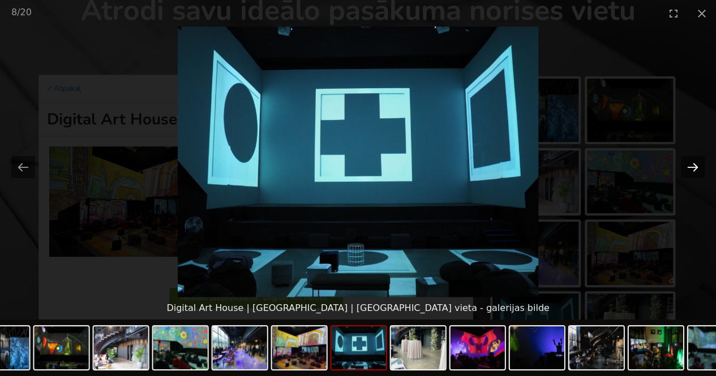
click at [699, 174] on button "Next slide" at bounding box center [693, 167] width 24 height 22
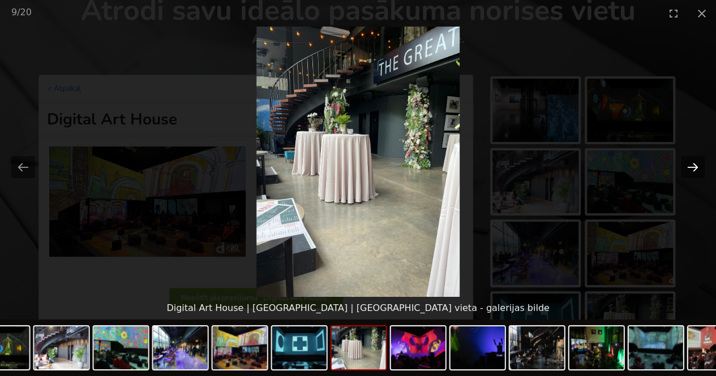
click at [699, 174] on button "Next slide" at bounding box center [693, 167] width 24 height 22
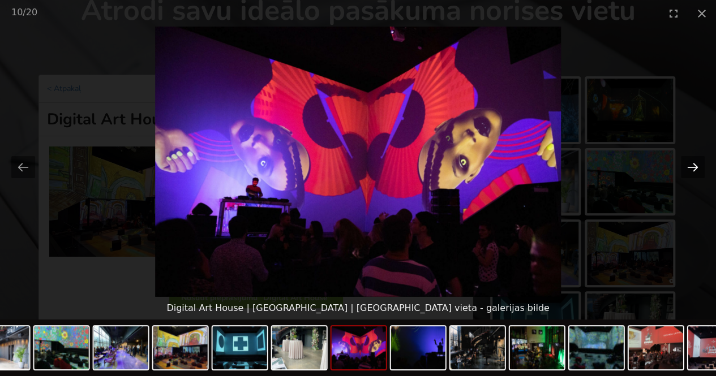
click at [699, 174] on button "Next slide" at bounding box center [693, 167] width 24 height 22
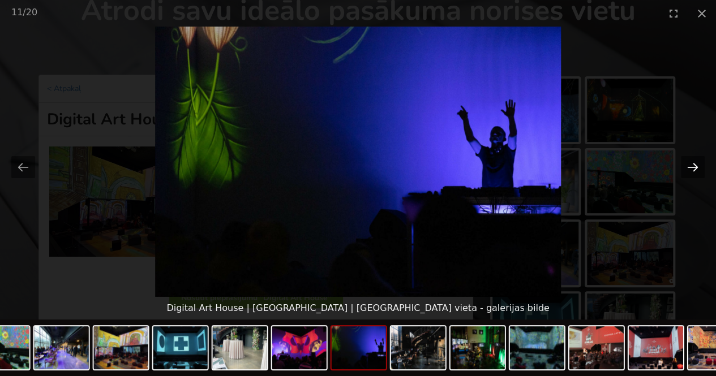
click at [699, 174] on button "Next slide" at bounding box center [693, 167] width 24 height 22
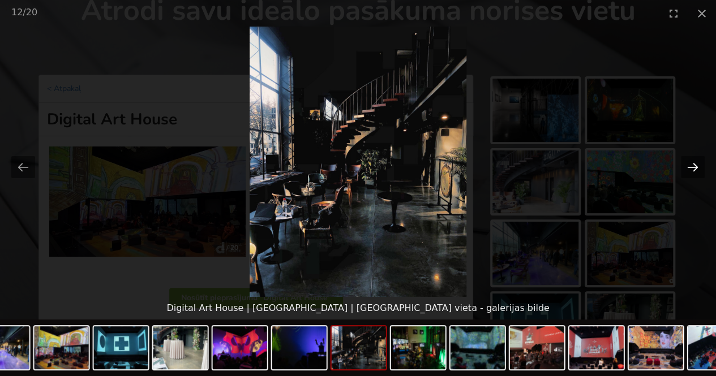
click at [699, 174] on button "Next slide" at bounding box center [693, 167] width 24 height 22
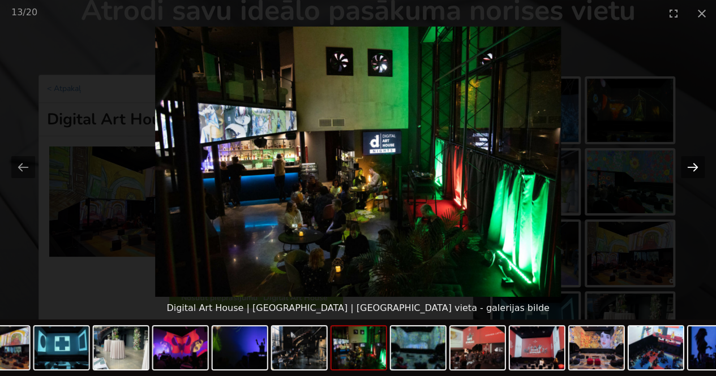
click at [699, 174] on button "Next slide" at bounding box center [693, 167] width 24 height 22
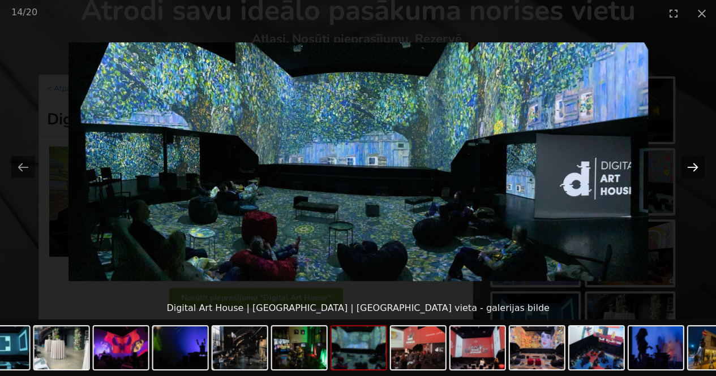
click at [699, 174] on button "Next slide" at bounding box center [693, 167] width 24 height 22
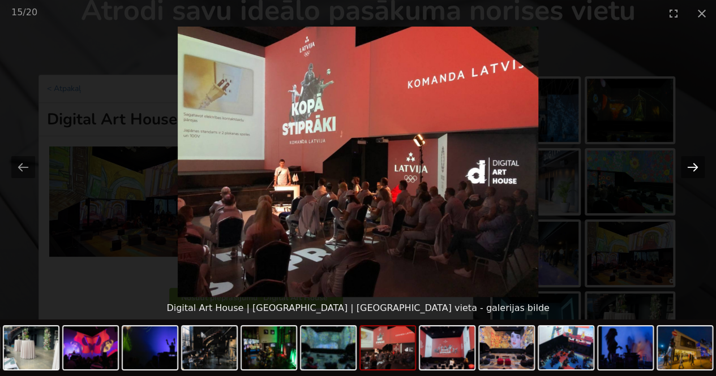
click at [699, 174] on button "Next slide" at bounding box center [693, 167] width 24 height 22
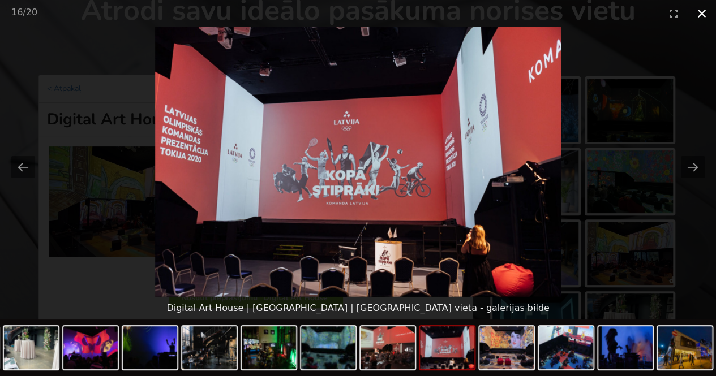
click at [699, 12] on button "Close gallery" at bounding box center [701, 13] width 28 height 27
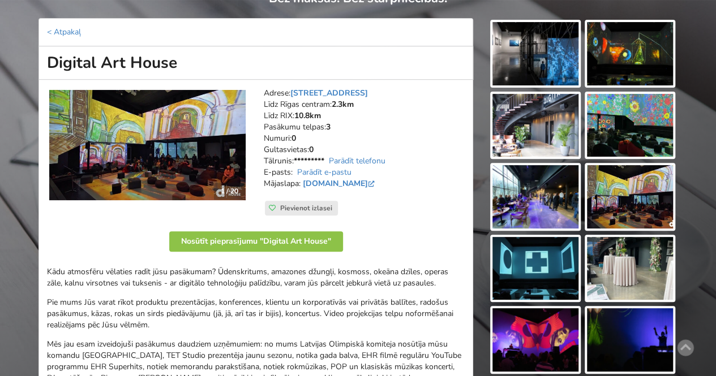
scroll to position [168, 0]
